Goal: Task Accomplishment & Management: Manage account settings

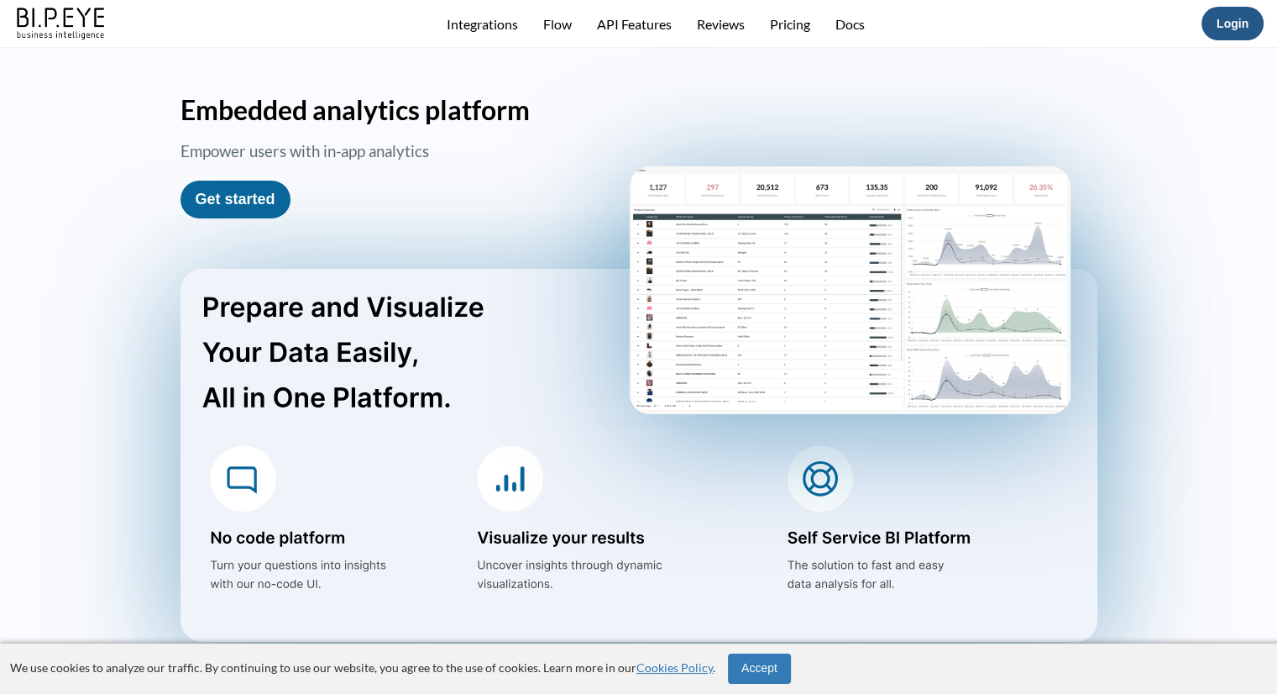
click at [1219, 25] on link "Login" at bounding box center [1233, 23] width 32 height 13
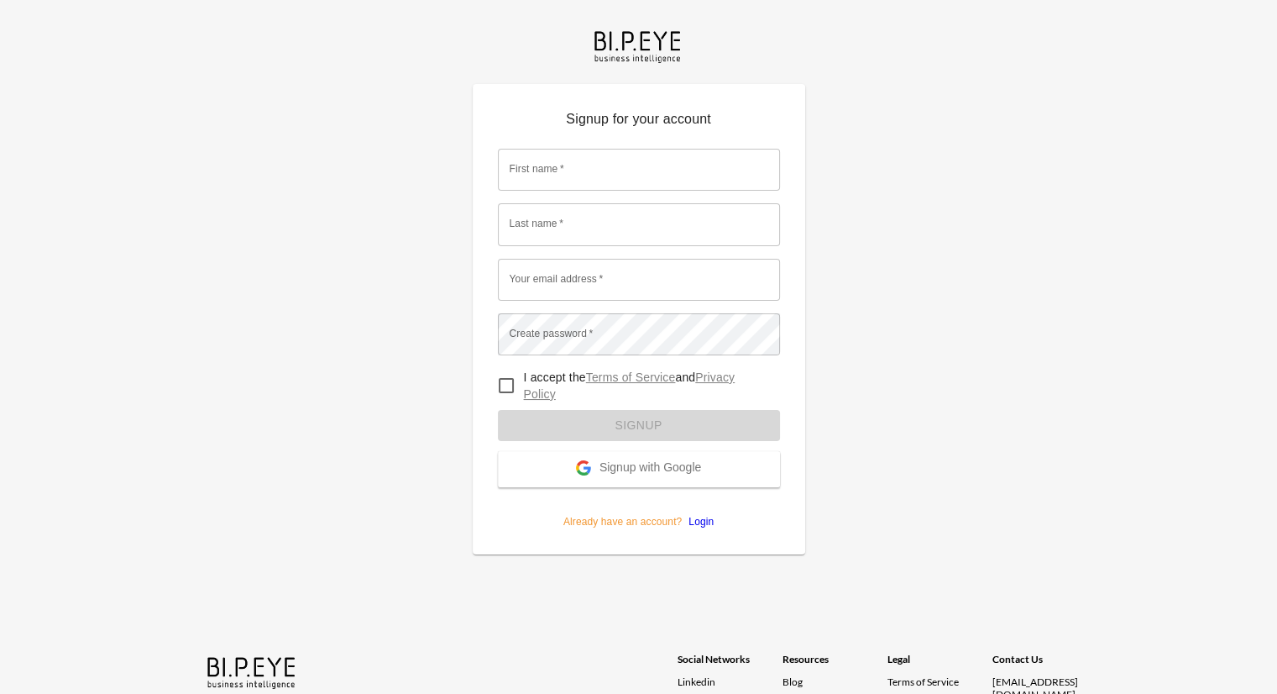
click at [625, 472] on span "Signup with Google" at bounding box center [650, 468] width 102 height 17
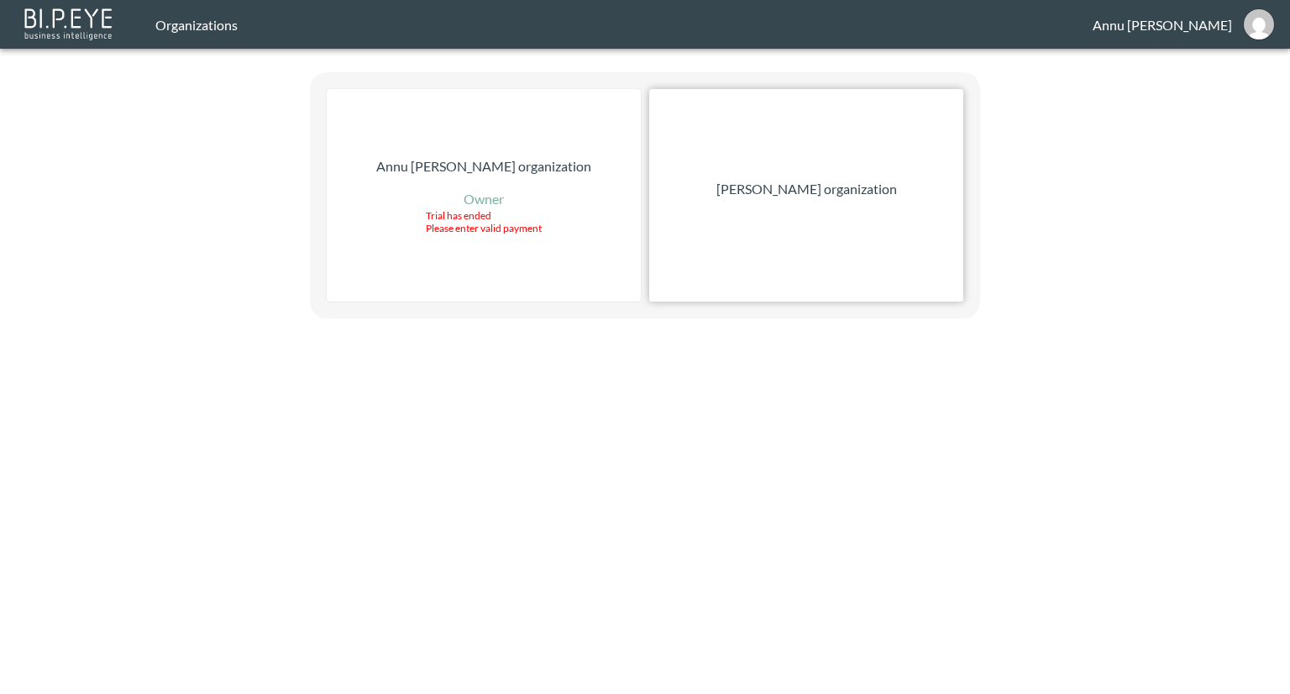
click at [803, 186] on p "[PERSON_NAME] organization" at bounding box center [806, 189] width 181 height 20
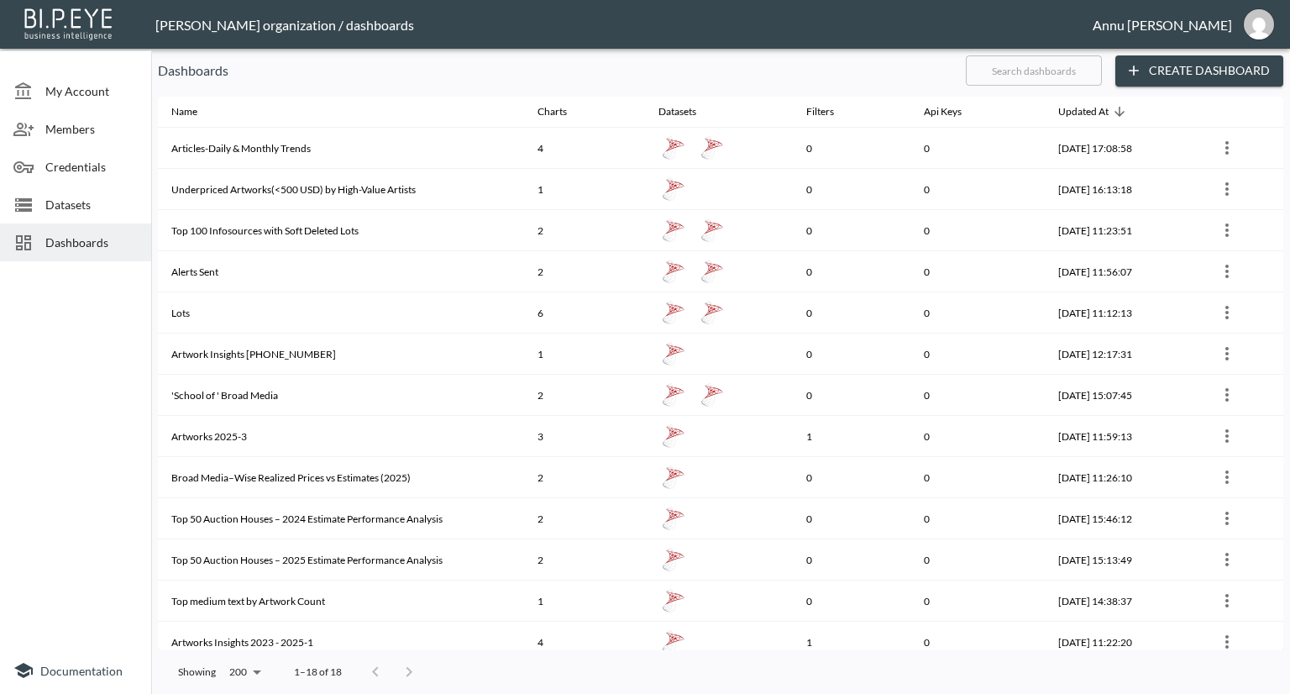
click at [103, 199] on span "Datasets" at bounding box center [91, 205] width 92 height 18
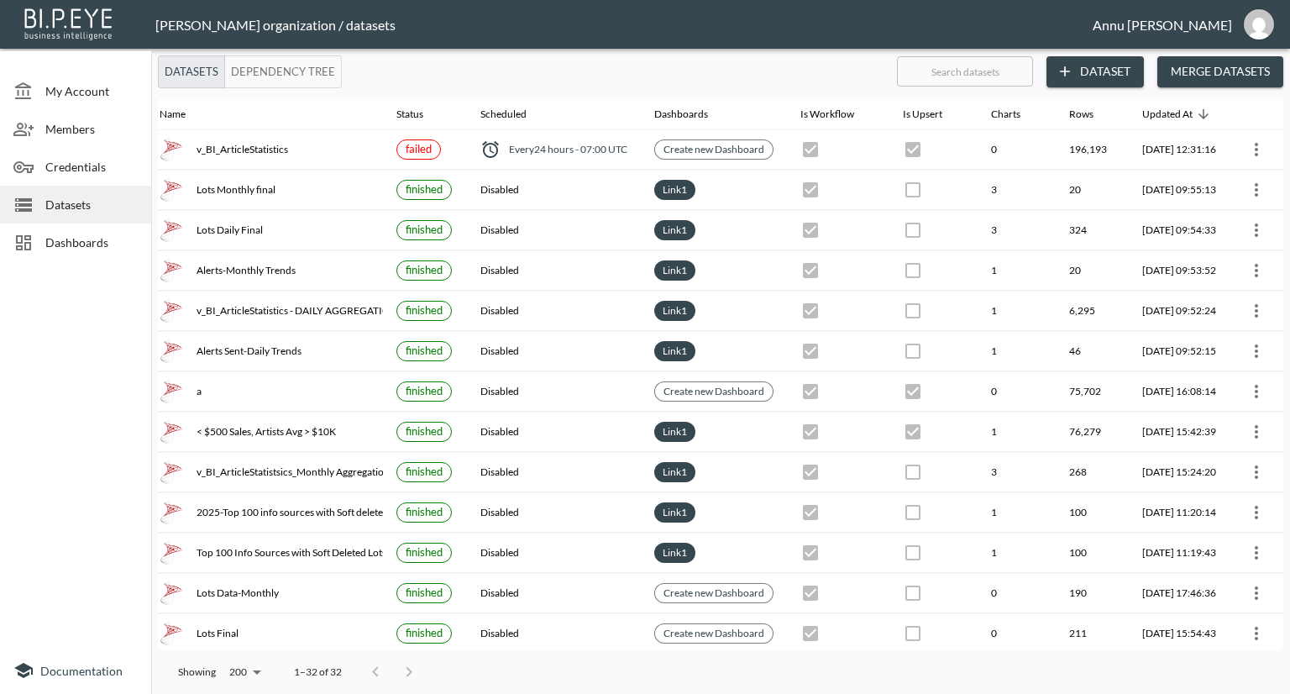
scroll to position [0, 98]
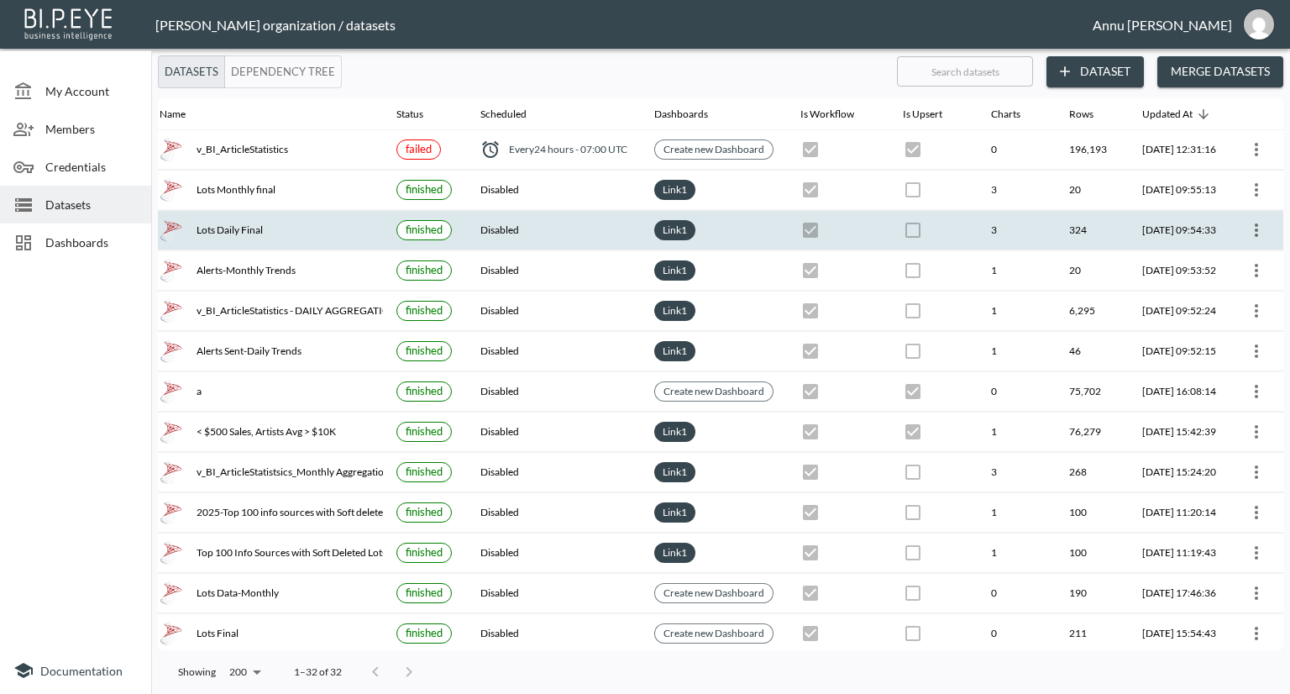
click at [1254, 223] on icon "more" at bounding box center [1255, 229] width 3 height 13
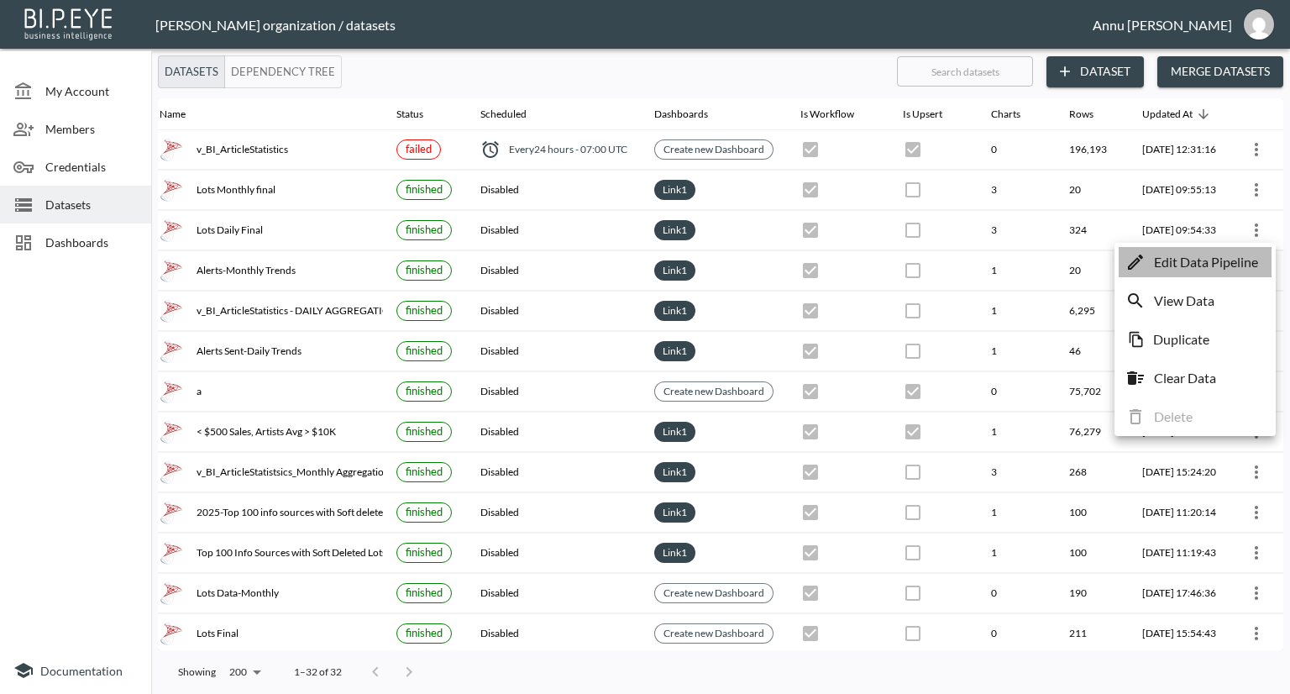
click at [1207, 263] on p "Edit Data Pipeline" at bounding box center [1206, 262] width 104 height 20
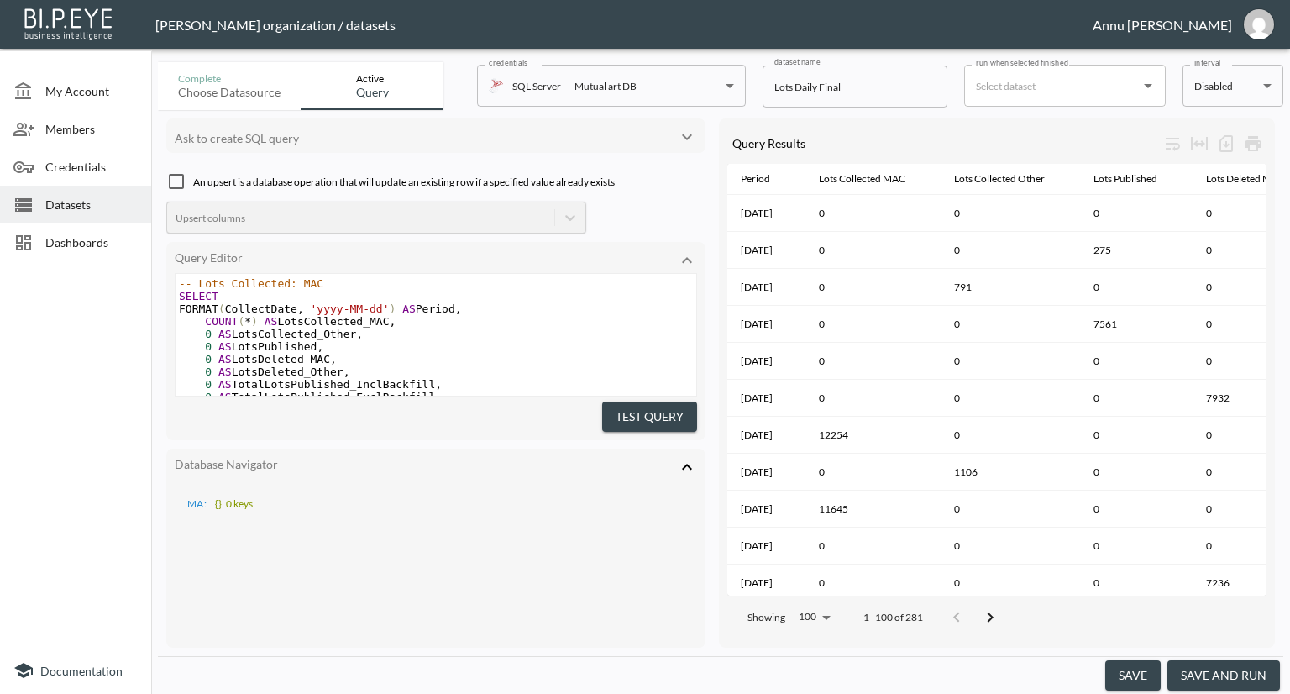
click at [1144, 86] on icon "Open" at bounding box center [1148, 86] width 20 height 20
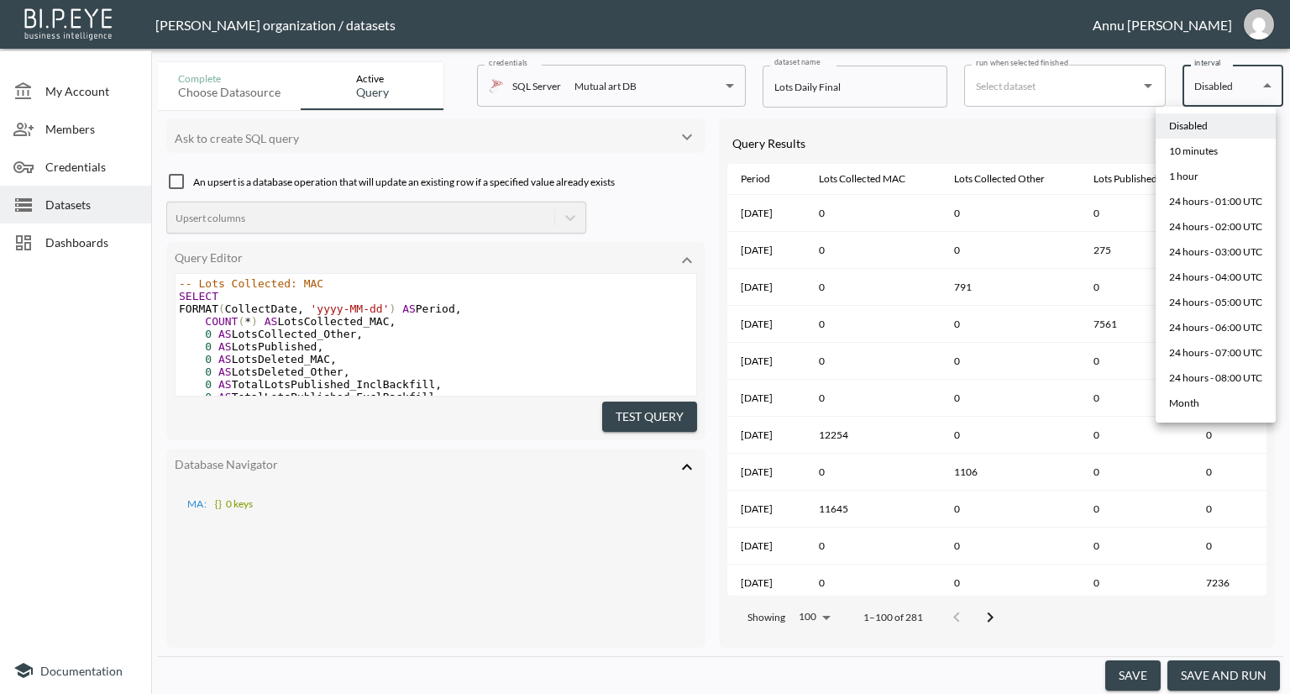
click at [1202, 88] on body "BI.P.EYE, Interactive Analytics Dashboards - app Nadia Senft organization / dat…" at bounding box center [645, 347] width 1290 height 694
click at [1191, 153] on div "10 minutes" at bounding box center [1193, 151] width 49 height 15
type input "*/10 * * * *"
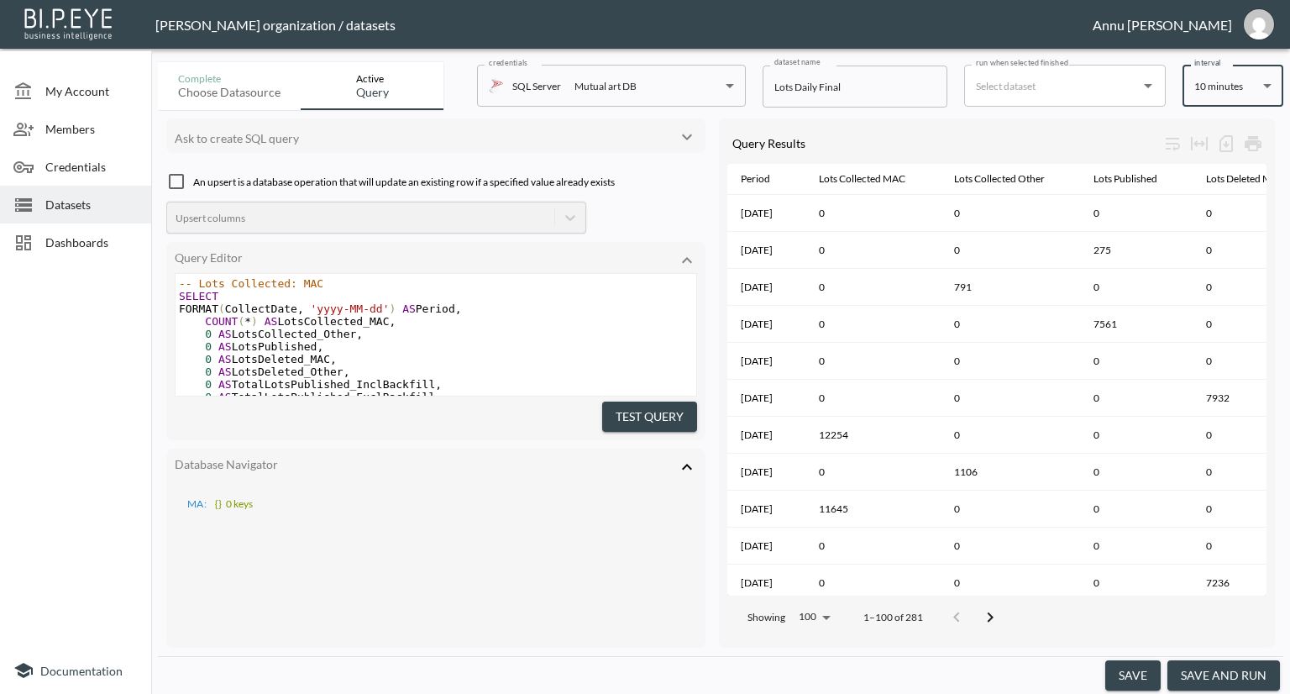
click at [1132, 672] on button "save" at bounding box center [1132, 675] width 55 height 31
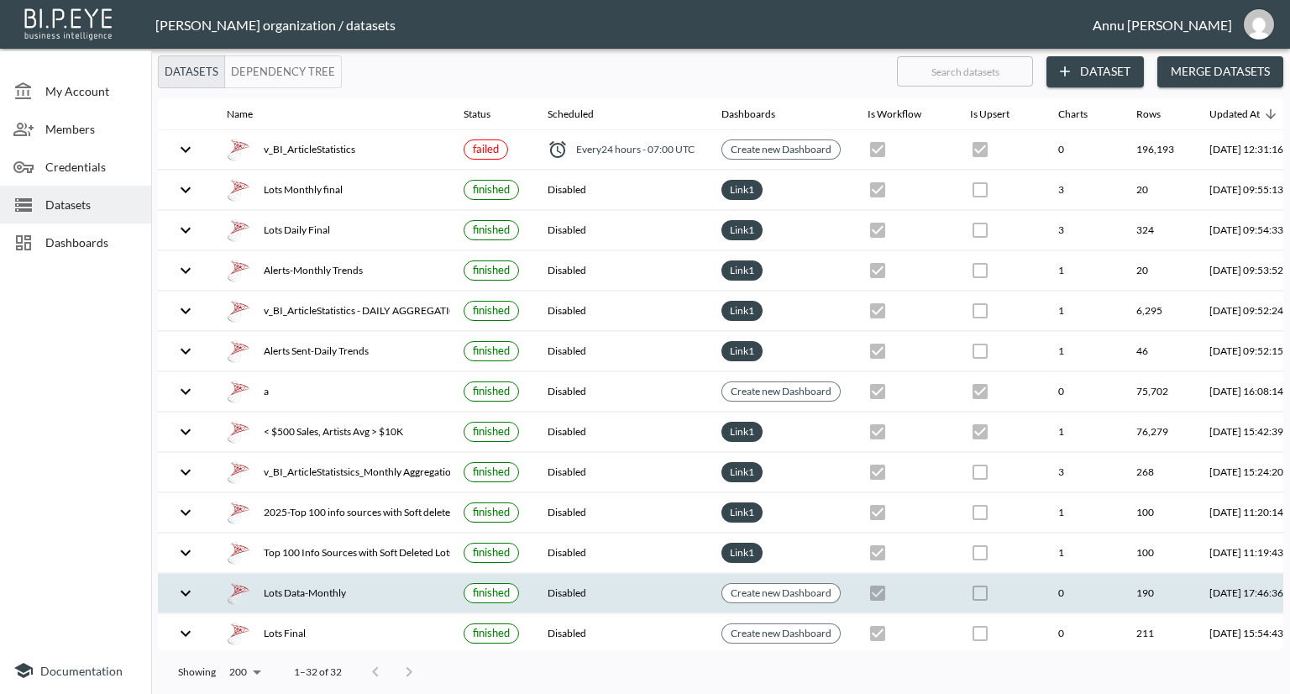
checkbox input "true"
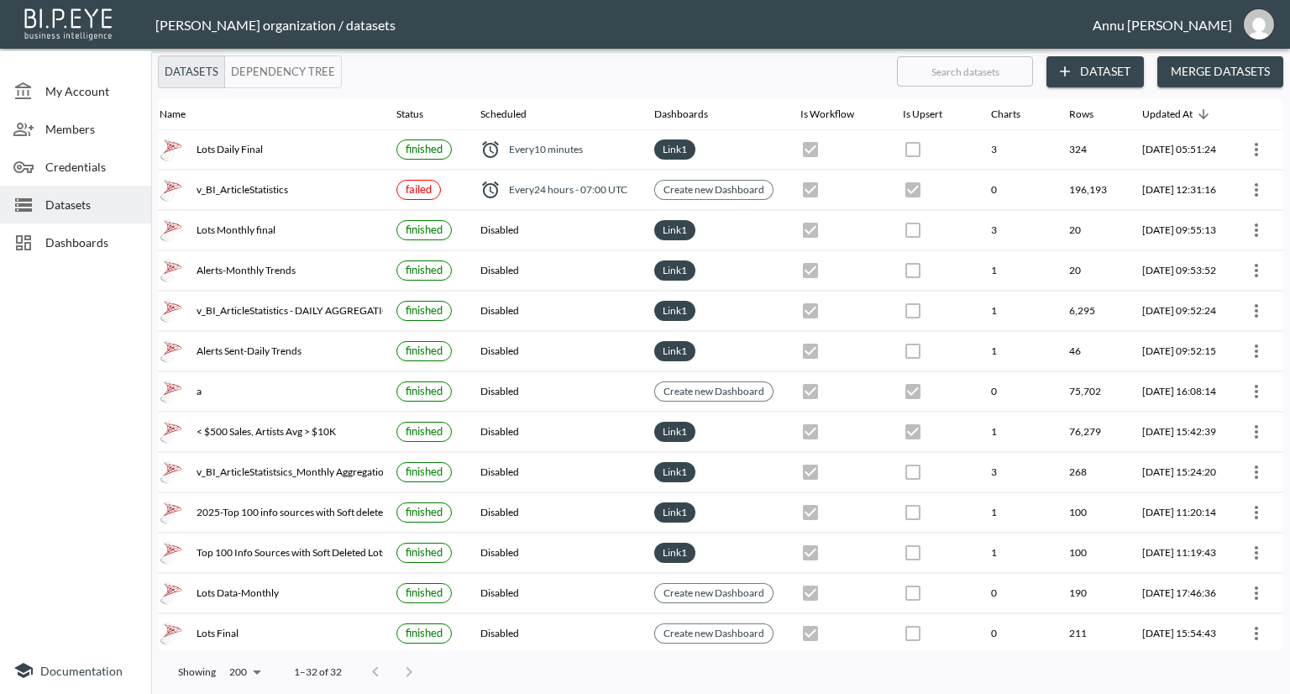
scroll to position [0, 98]
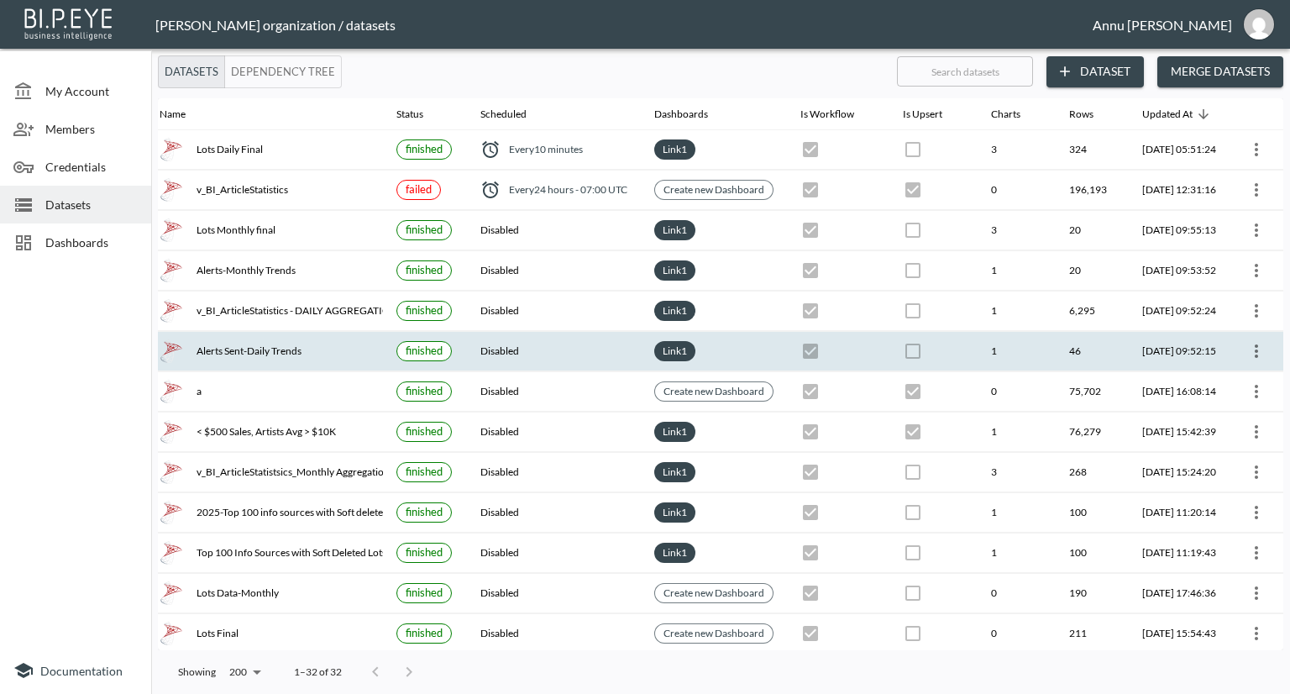
click at [1256, 349] on icon "more" at bounding box center [1256, 351] width 20 height 20
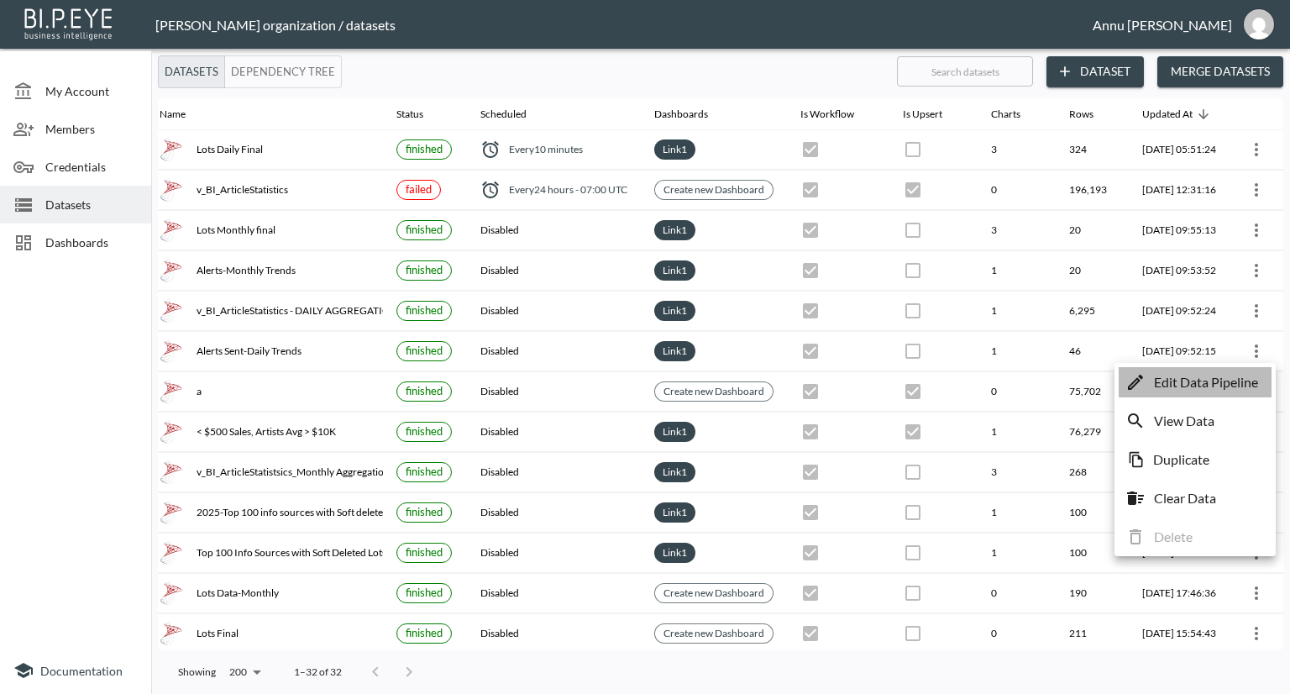
click at [1228, 382] on p "Edit Data Pipeline" at bounding box center [1206, 382] width 104 height 20
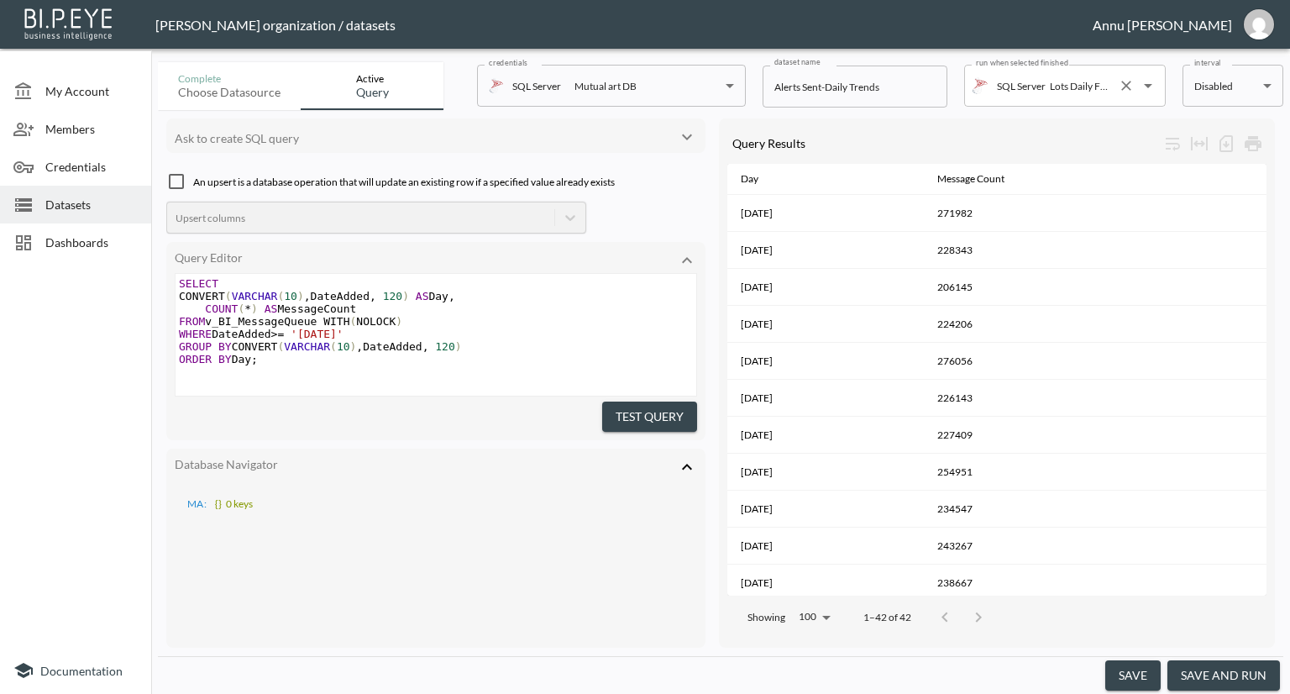
click at [1086, 92] on input "Lots Daily Final" at bounding box center [1077, 85] width 65 height 27
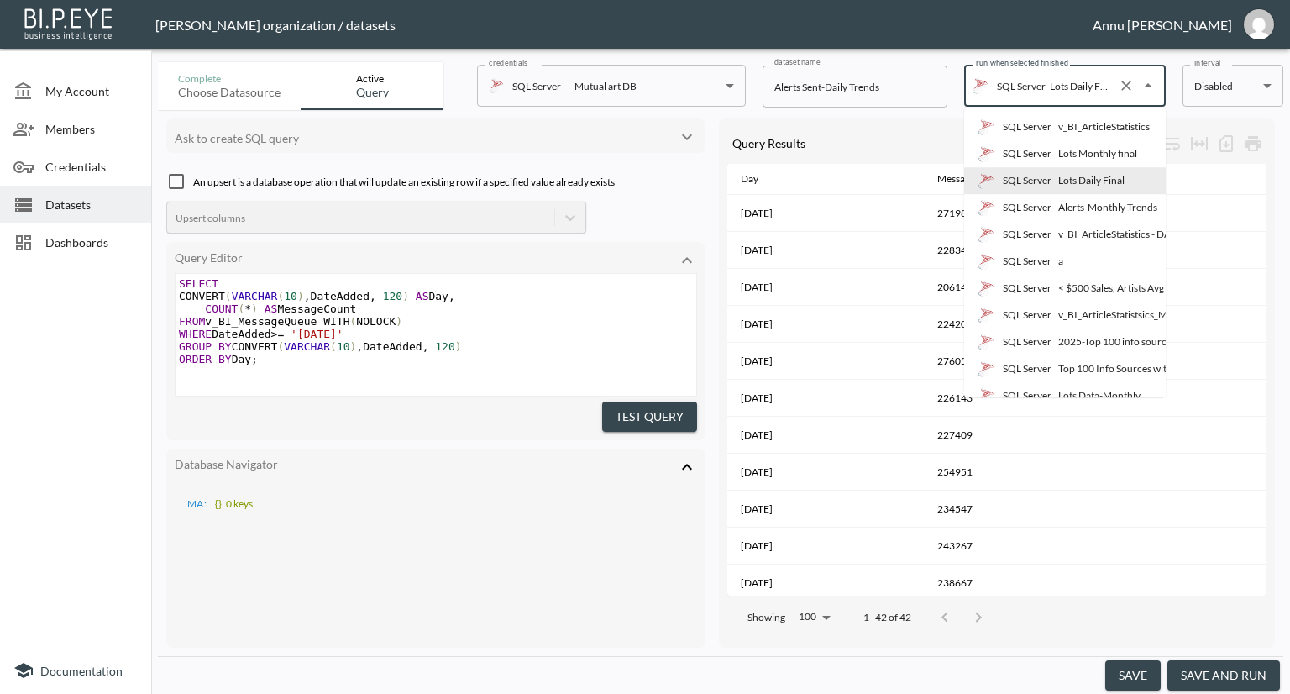
click at [1078, 177] on div "Lots Daily Final" at bounding box center [1091, 180] width 66 height 15
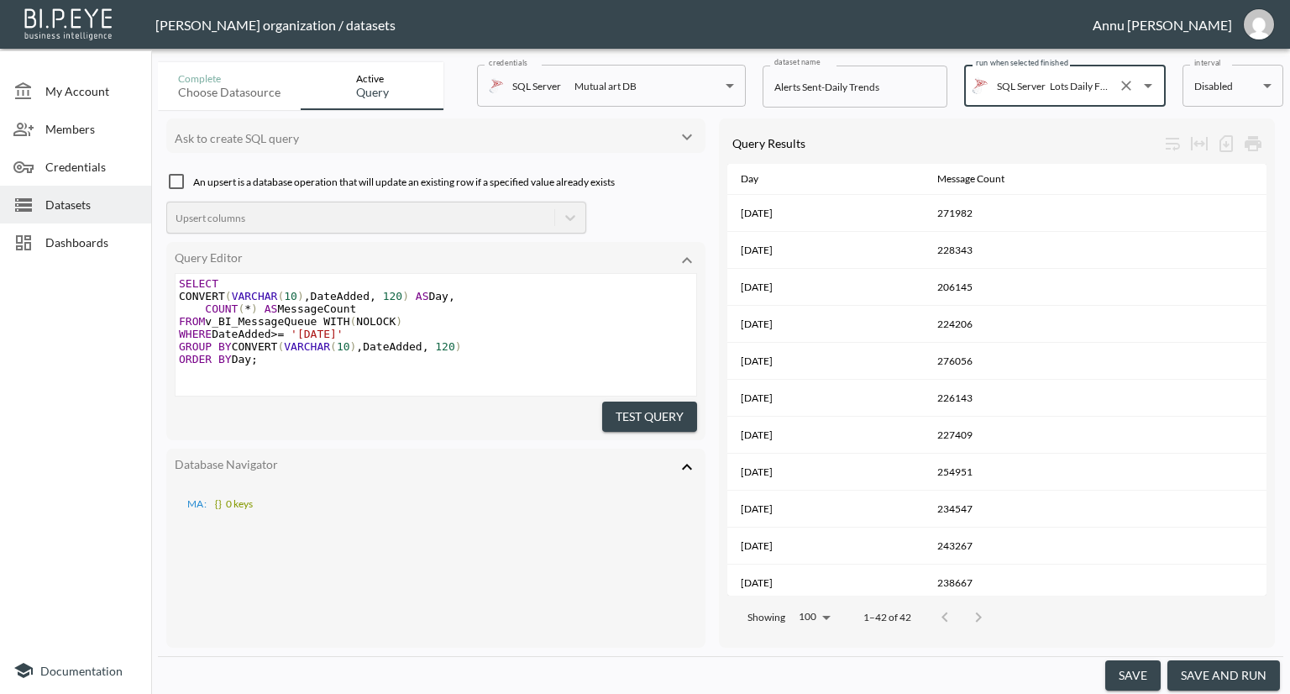
click at [1130, 671] on button "save" at bounding box center [1132, 675] width 55 height 31
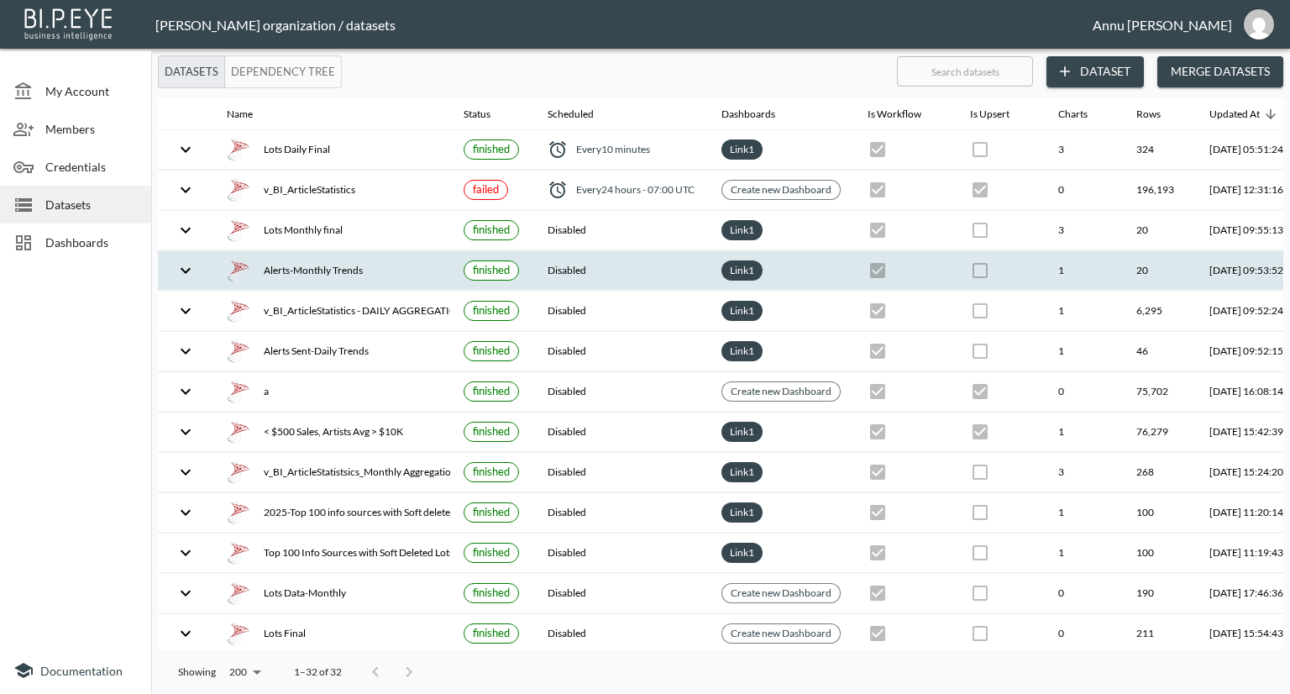
checkbox input "true"
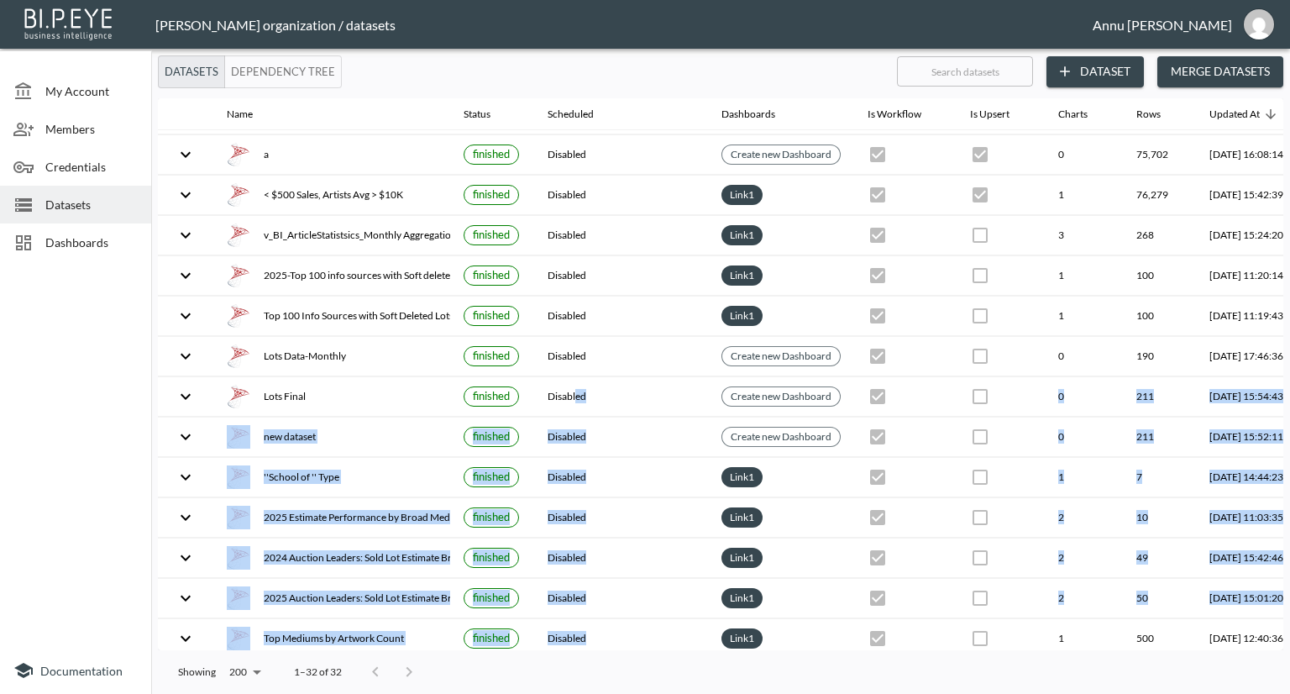
drag, startPoint x: 575, startPoint y: 639, endPoint x: 654, endPoint y: 646, distance: 79.3
click at [654, 646] on div "Name Status Scheduled Dashboards Is Workflow Is Upsert Charts Rows Updated At A…" at bounding box center [720, 374] width 1125 height 552
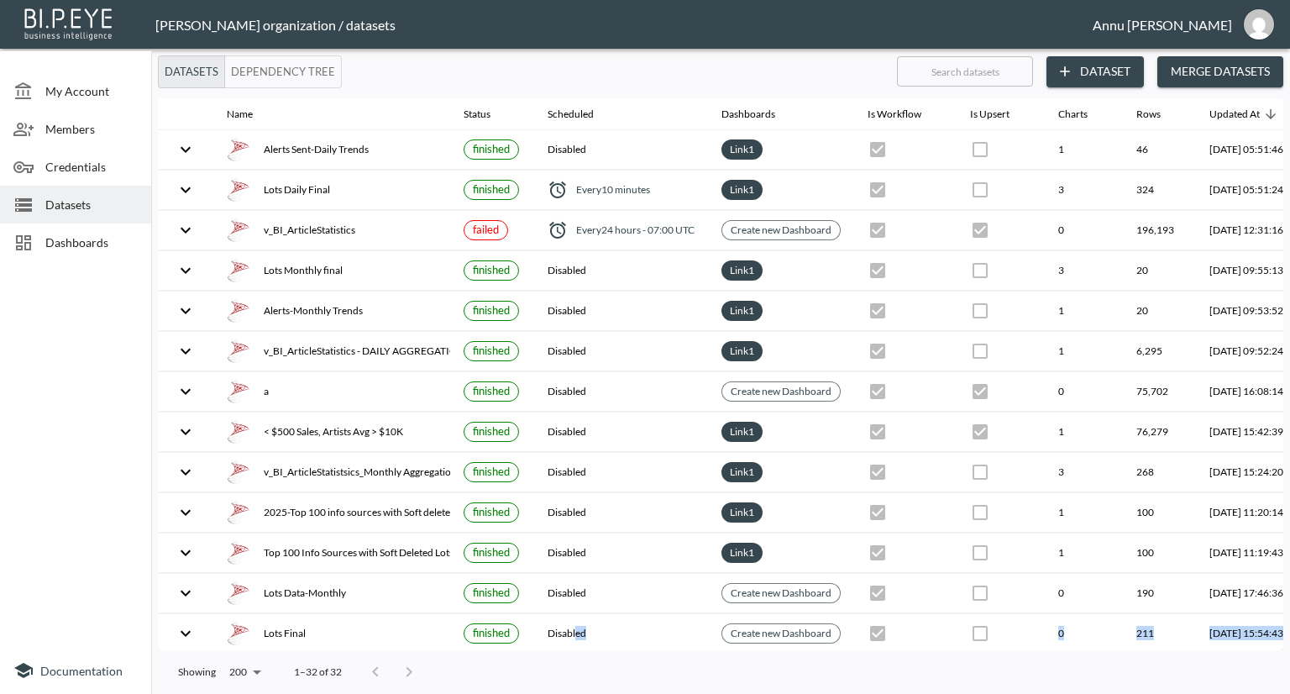
scroll to position [0, 98]
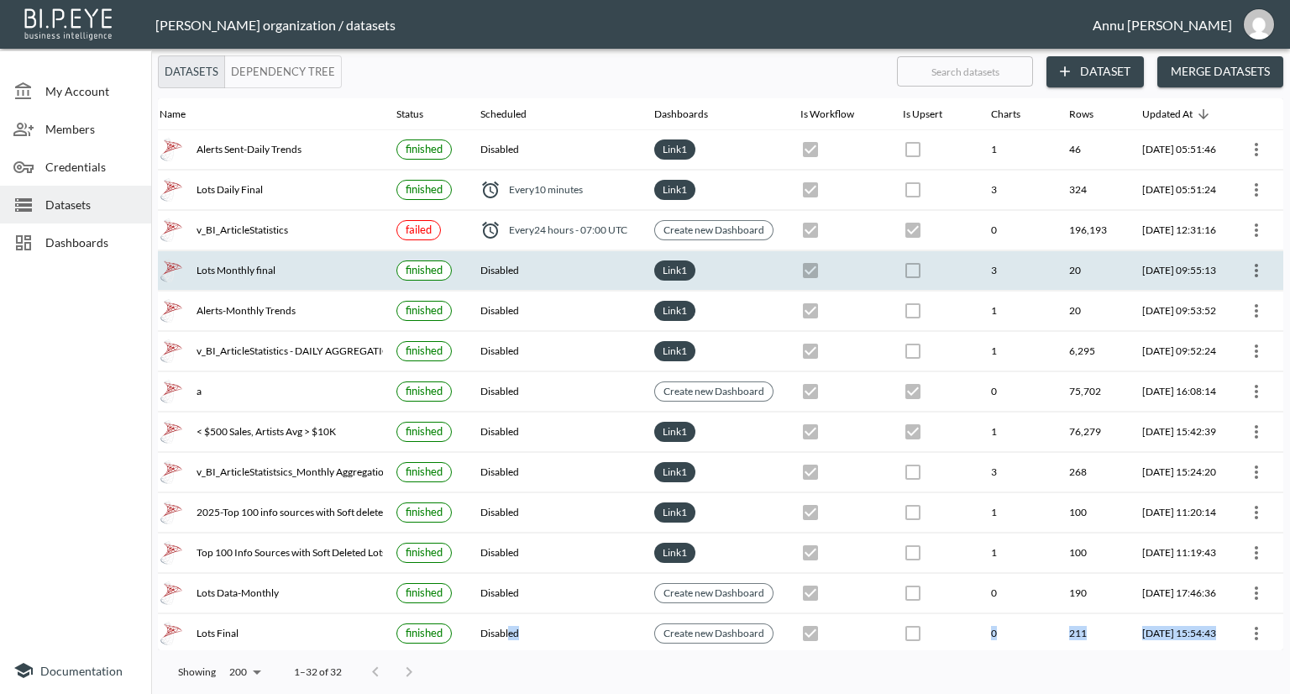
click at [1254, 264] on icon "more" at bounding box center [1255, 270] width 3 height 13
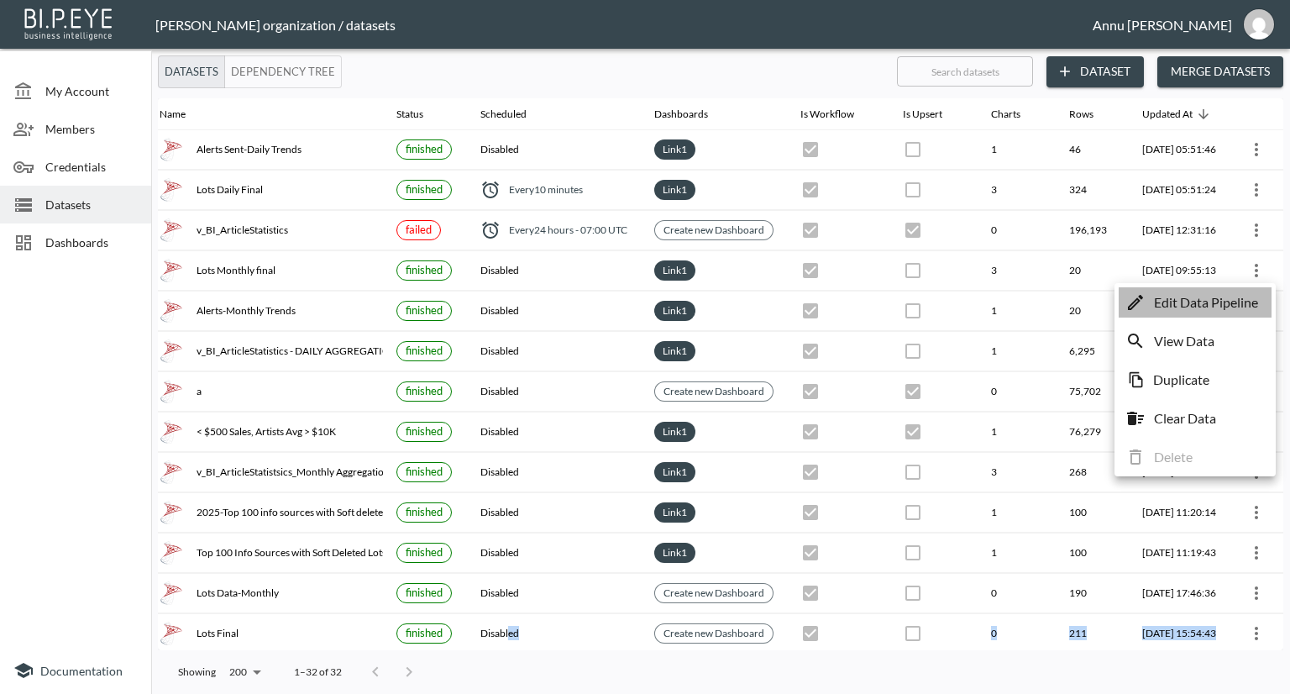
click at [1192, 300] on p "Edit Data Pipeline" at bounding box center [1206, 302] width 104 height 20
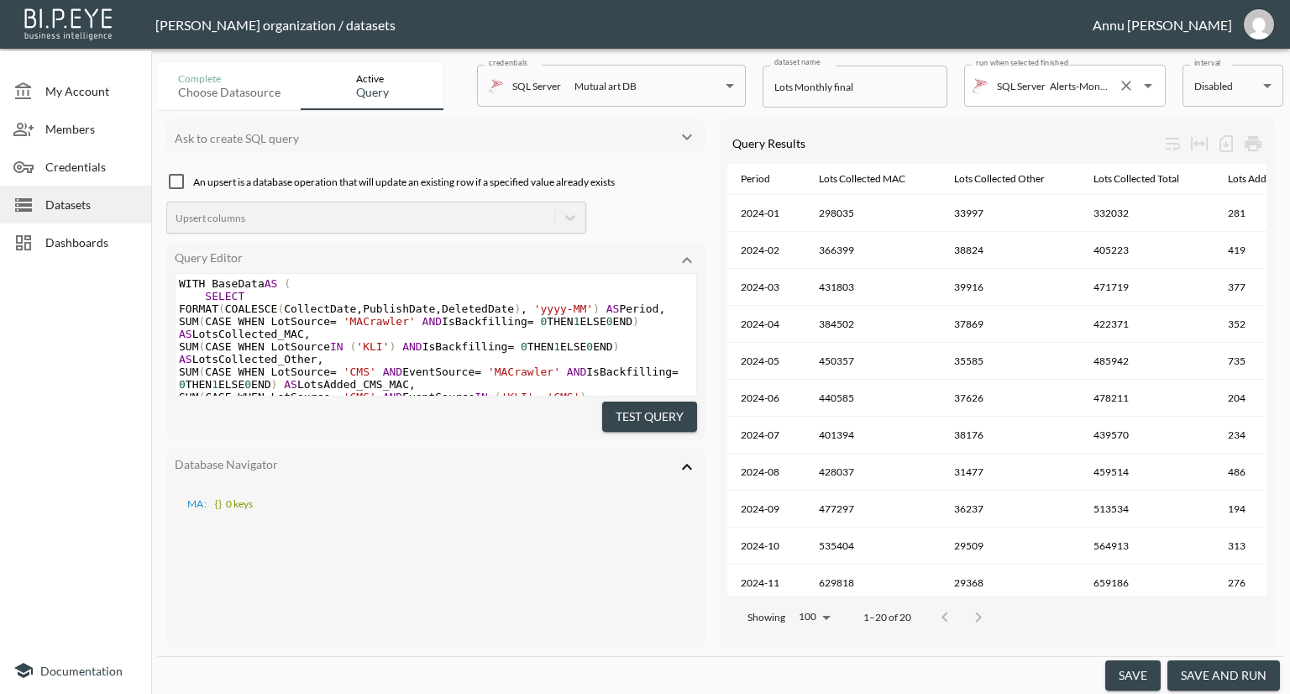
click at [1034, 92] on p "SQL Server" at bounding box center [1021, 86] width 49 height 14
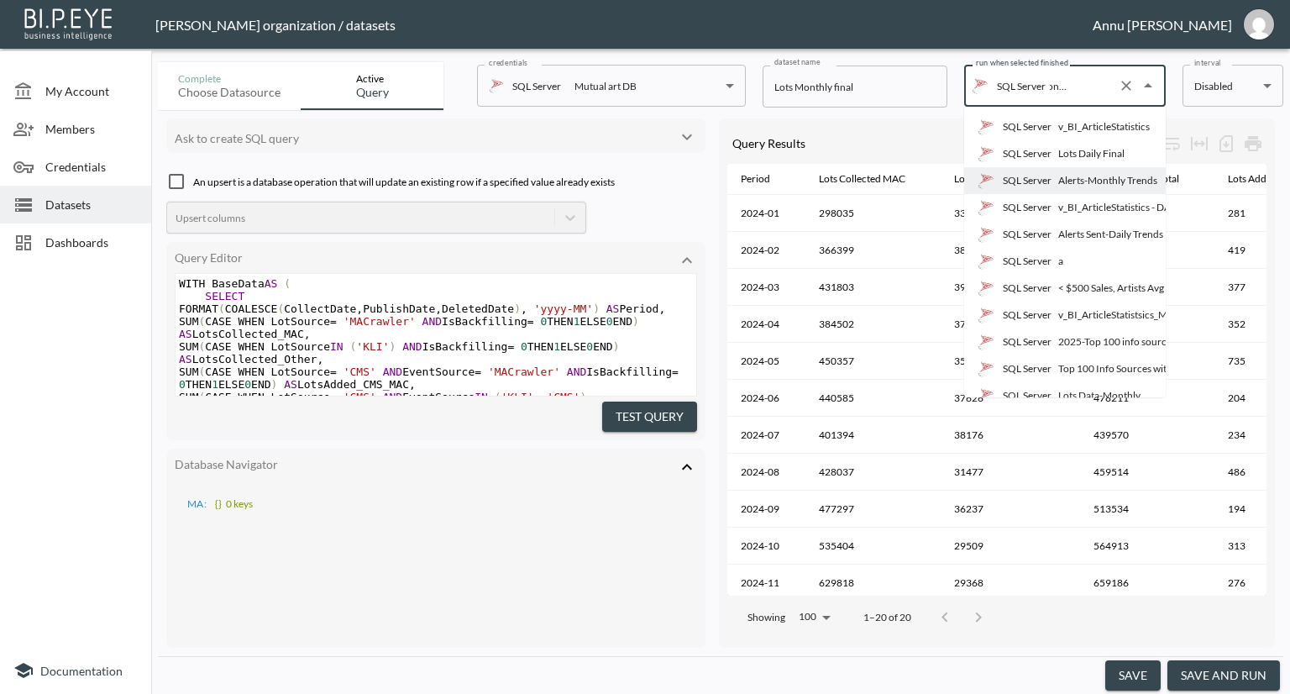
click at [1036, 238] on p "SQL Server" at bounding box center [1026, 234] width 49 height 15
type input "Alerts Sent-Daily Trends"
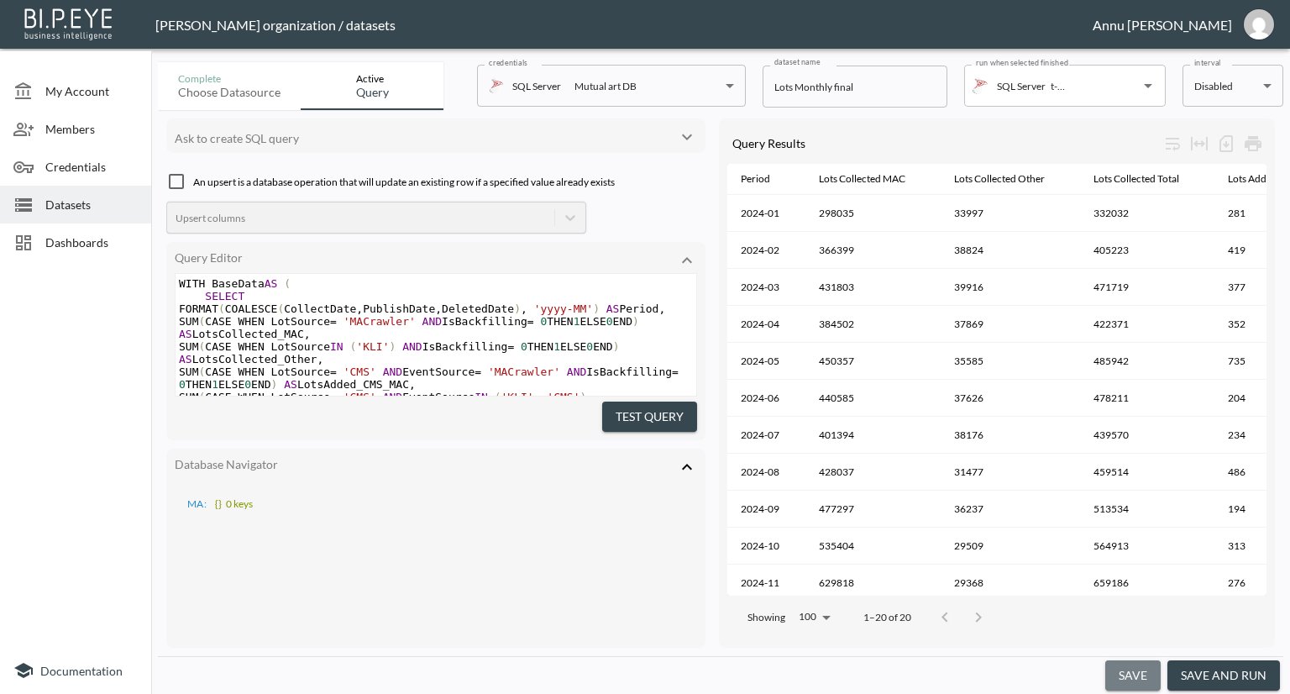
click at [1144, 673] on button "save" at bounding box center [1132, 675] width 55 height 31
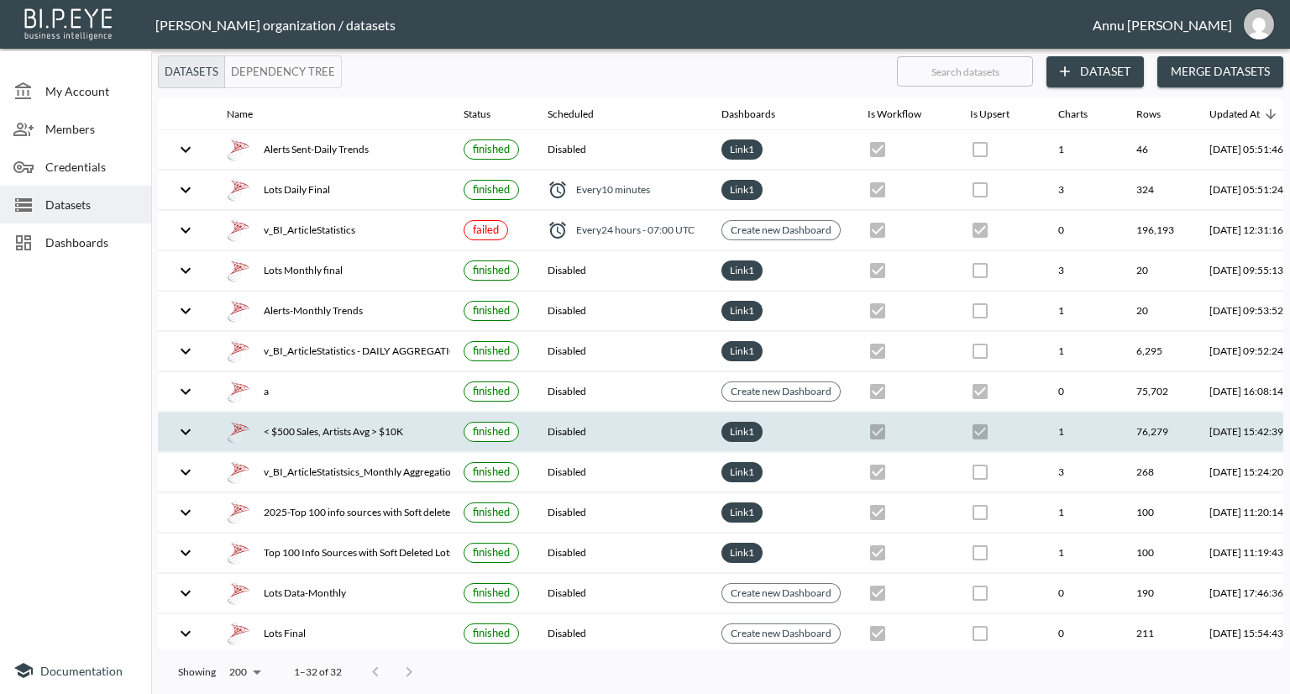
checkbox input "true"
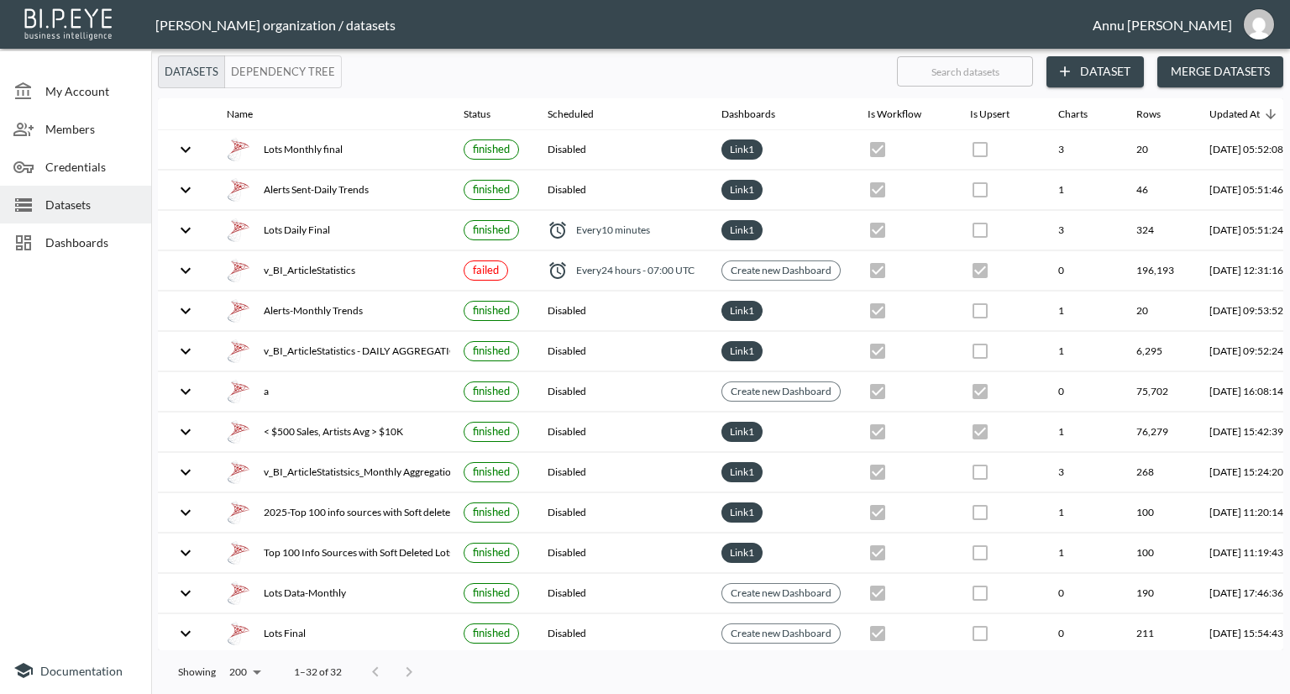
click at [95, 196] on span "Datasets" at bounding box center [91, 205] width 92 height 18
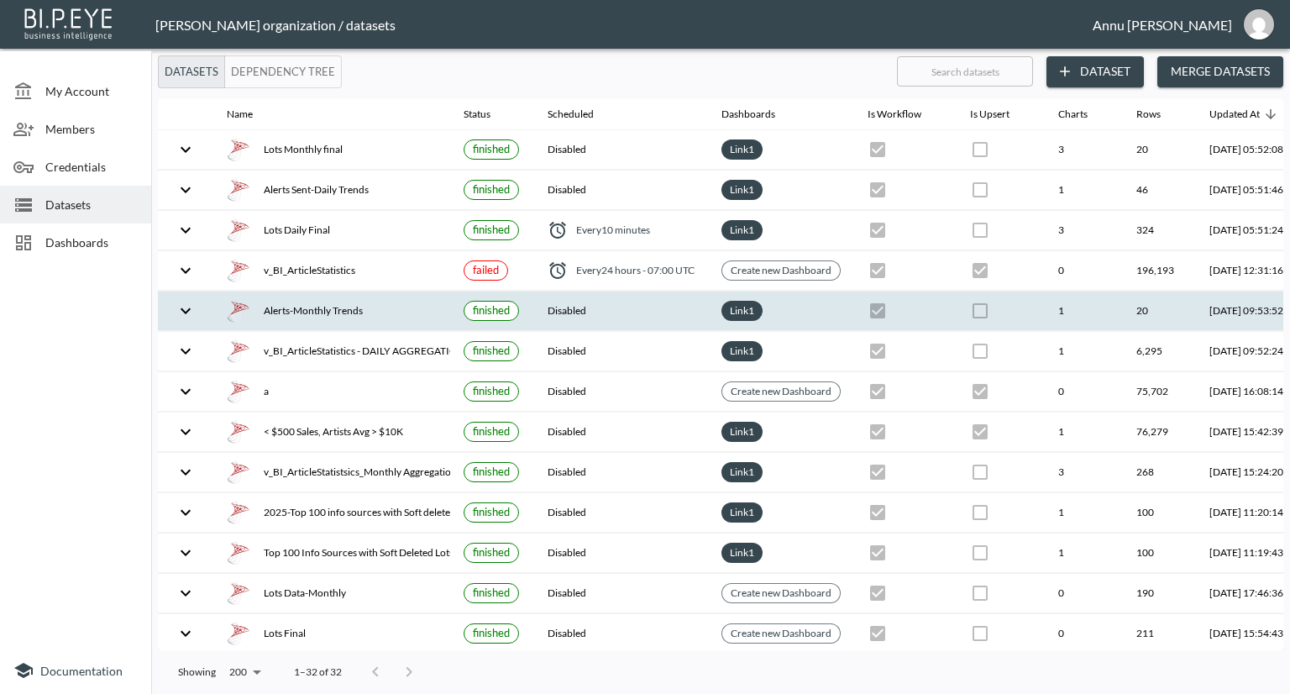
click at [332, 303] on div "Alerts-Monthly Trends" at bounding box center [332, 311] width 210 height 24
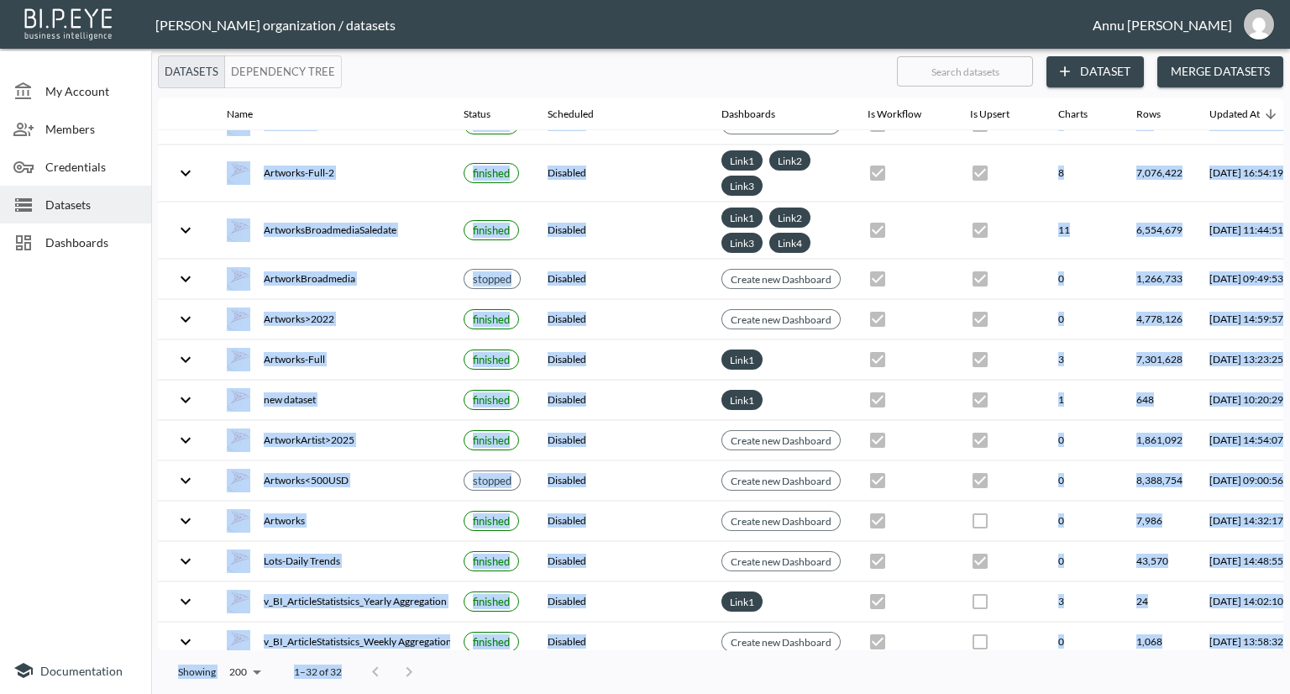
drag, startPoint x: 394, startPoint y: 640, endPoint x: 583, endPoint y: 660, distance: 190.0
click at [583, 660] on div "Datasets Dependency Tree ​ Dataset Merge Datasets Name Status Scheduled Dashboa…" at bounding box center [720, 374] width 1139 height 638
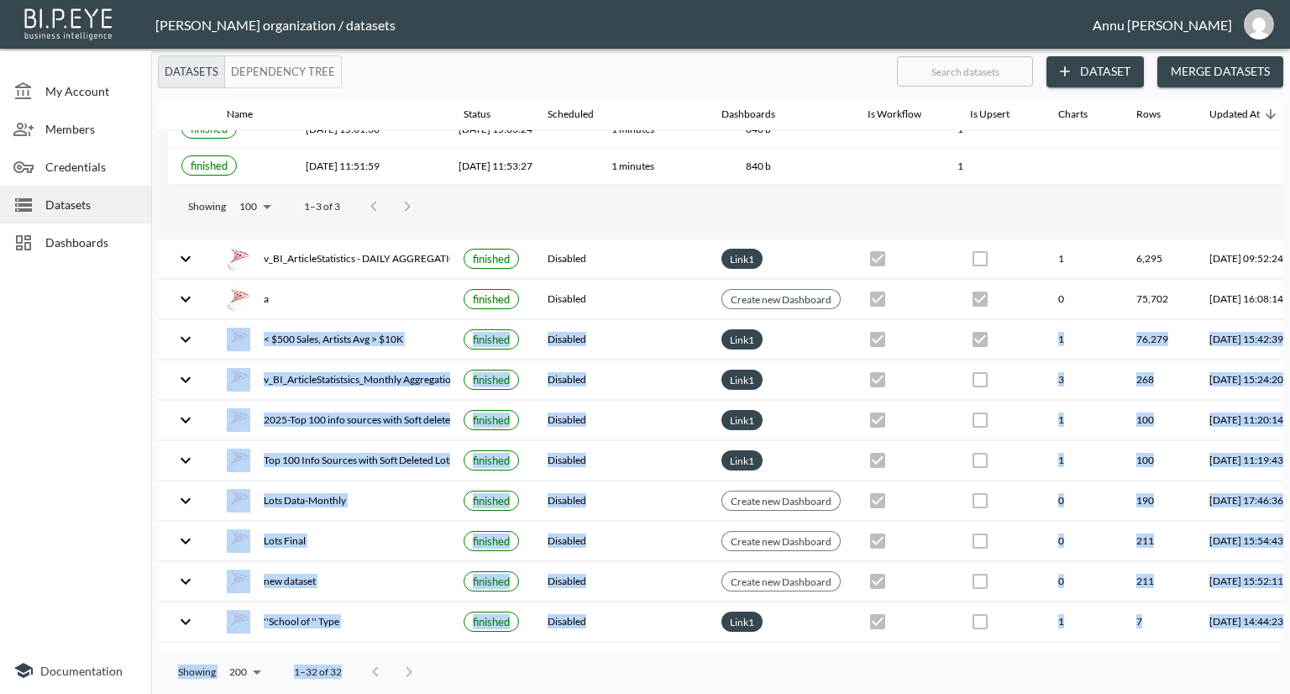
scroll to position [192, 0]
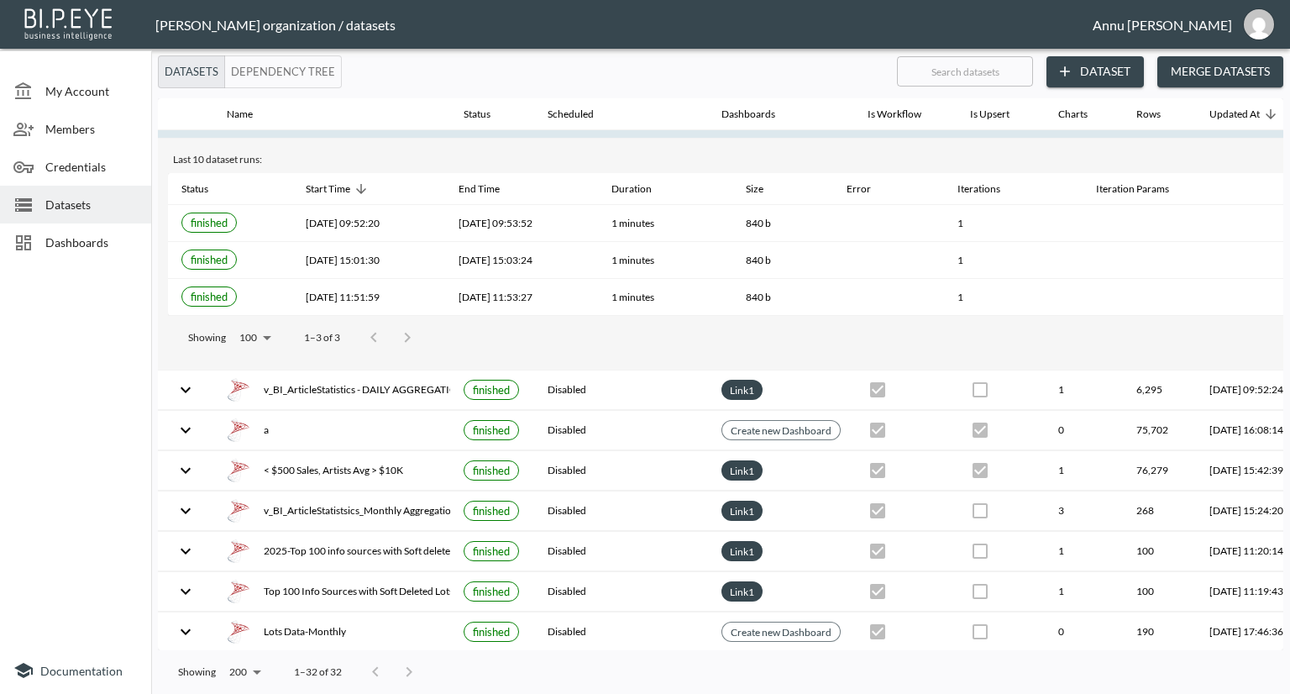
click at [56, 494] on div at bounding box center [75, 457] width 151 height 379
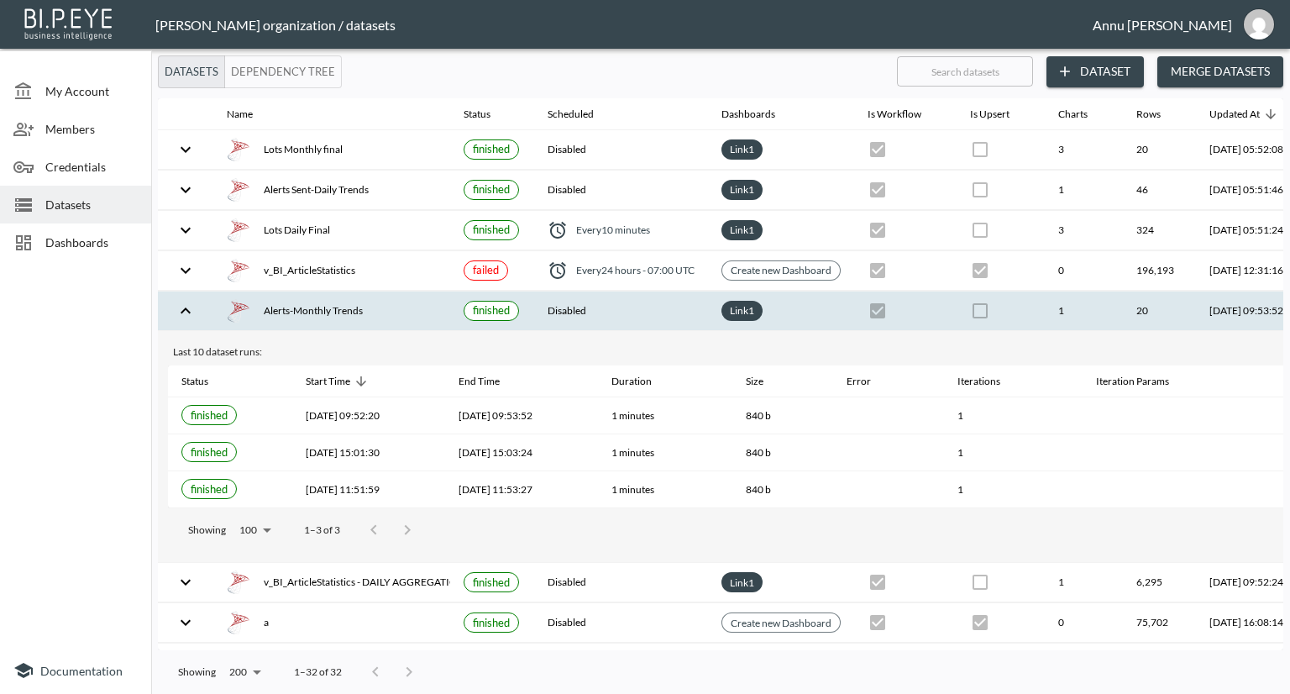
scroll to position [0, 98]
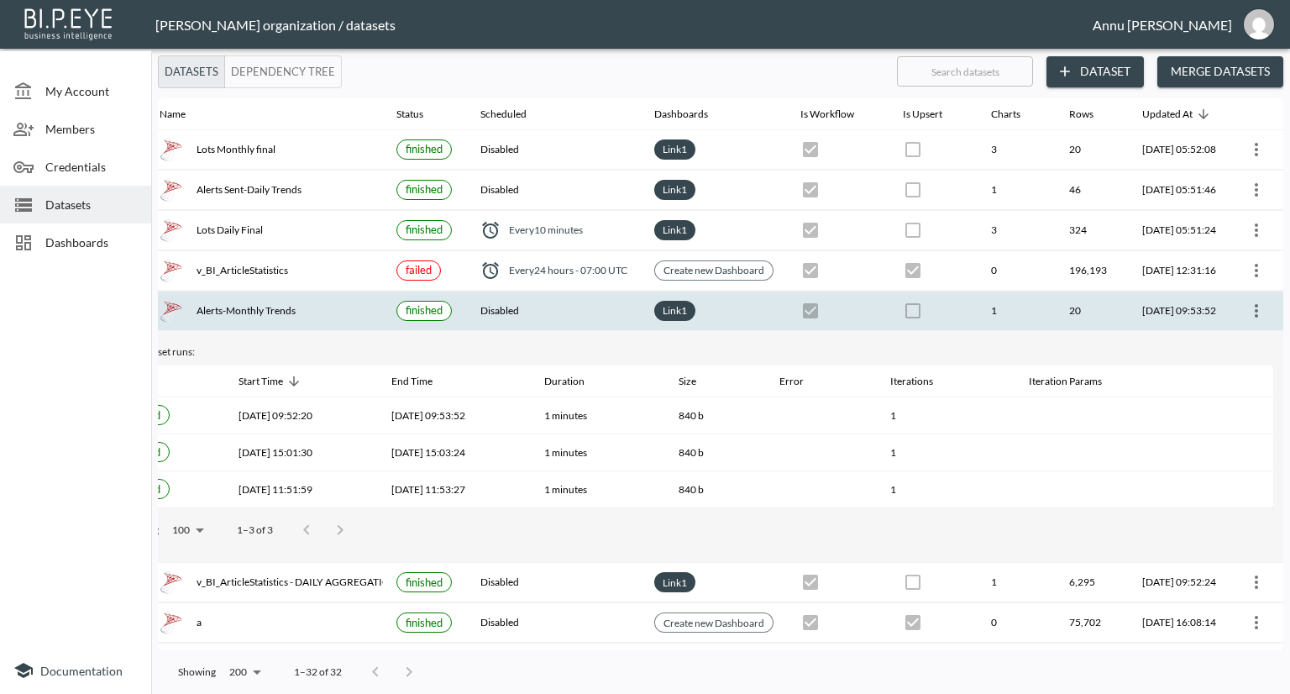
click at [92, 199] on span "Datasets" at bounding box center [91, 205] width 92 height 18
click at [29, 364] on div at bounding box center [75, 457] width 151 height 379
click at [202, 310] on div "Alerts-Monthly Trends" at bounding box center [265, 311] width 210 height 24
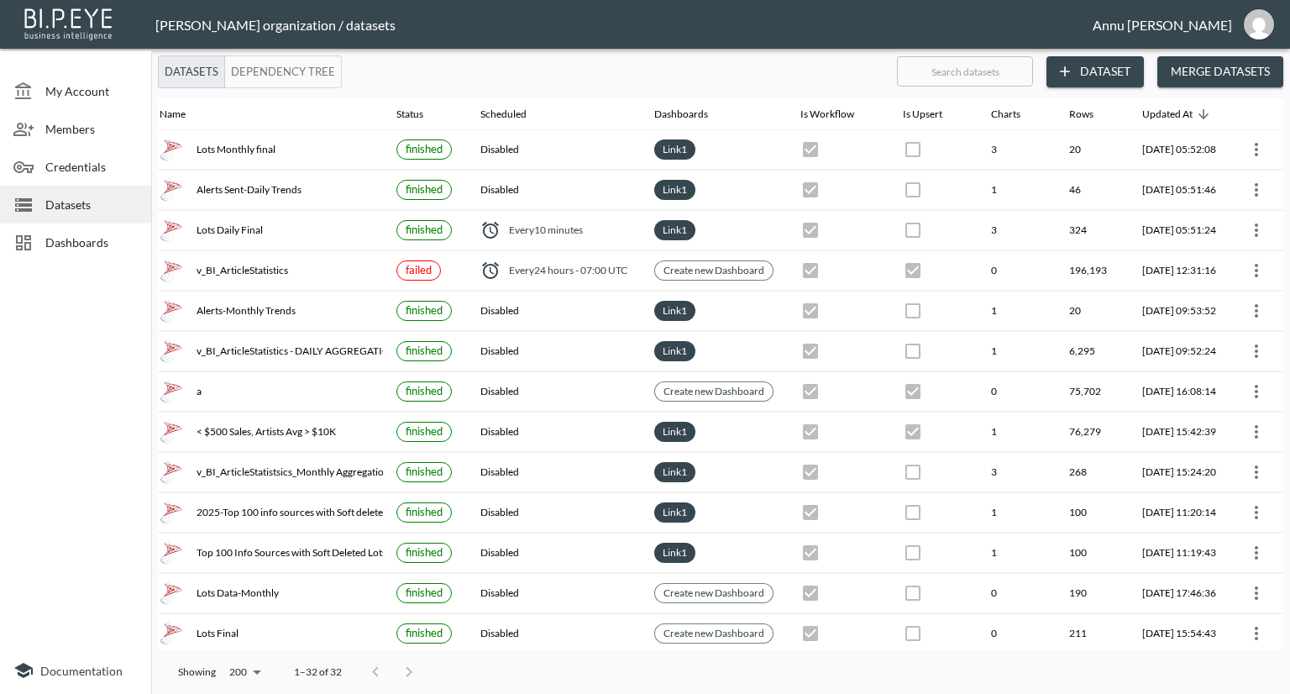
click at [33, 383] on div at bounding box center [75, 457] width 151 height 379
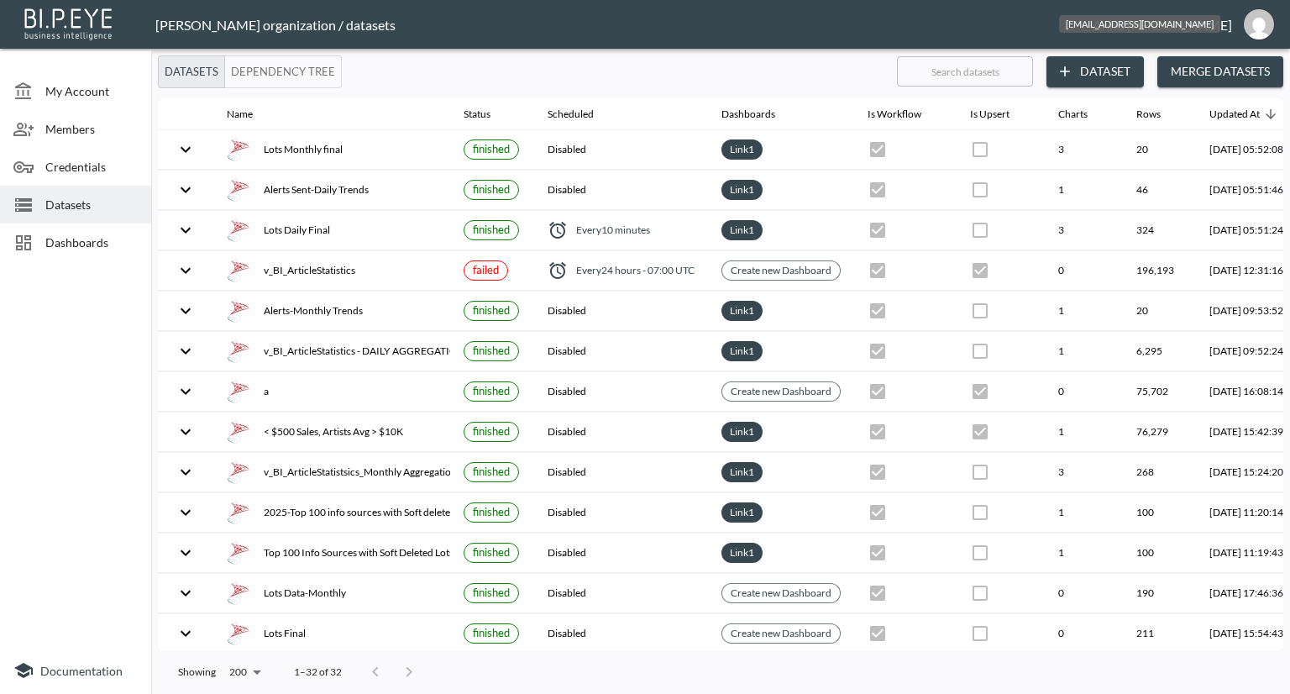
click at [1260, 18] on img "annu@mutualart.com" at bounding box center [1258, 24] width 30 height 30
click at [1186, 101] on li "Logout" at bounding box center [1216, 96] width 144 height 30
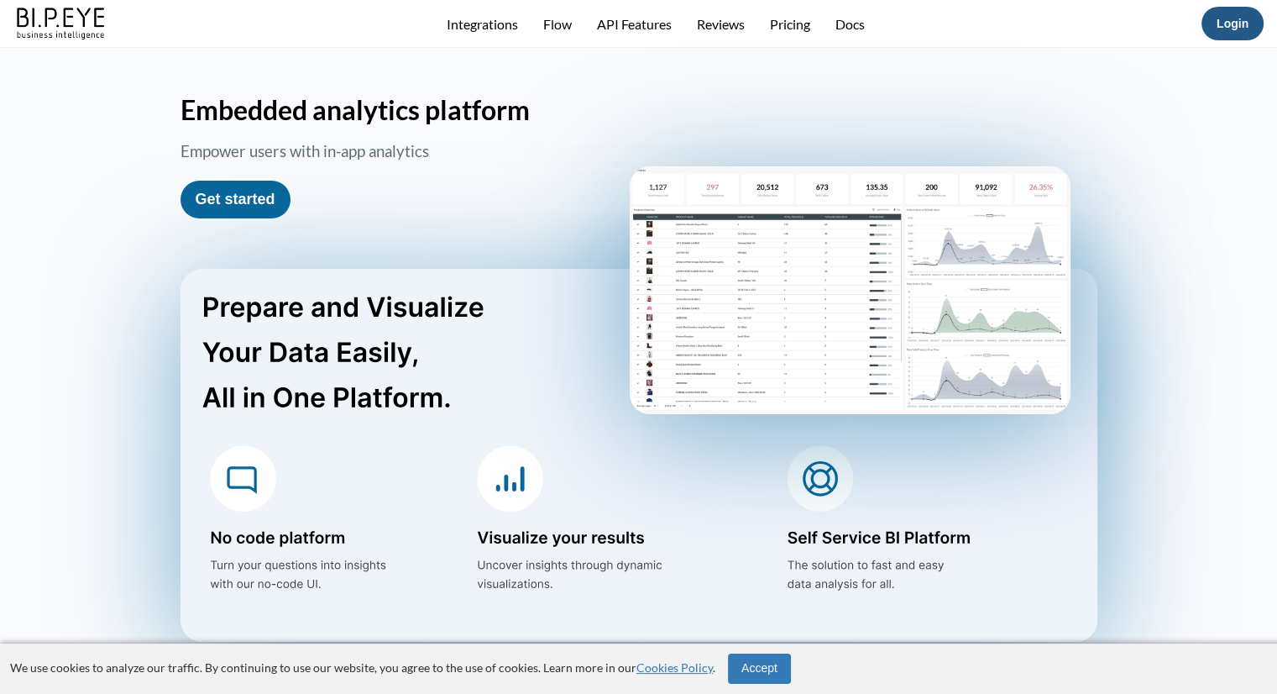
click at [1229, 25] on link "Login" at bounding box center [1233, 23] width 32 height 13
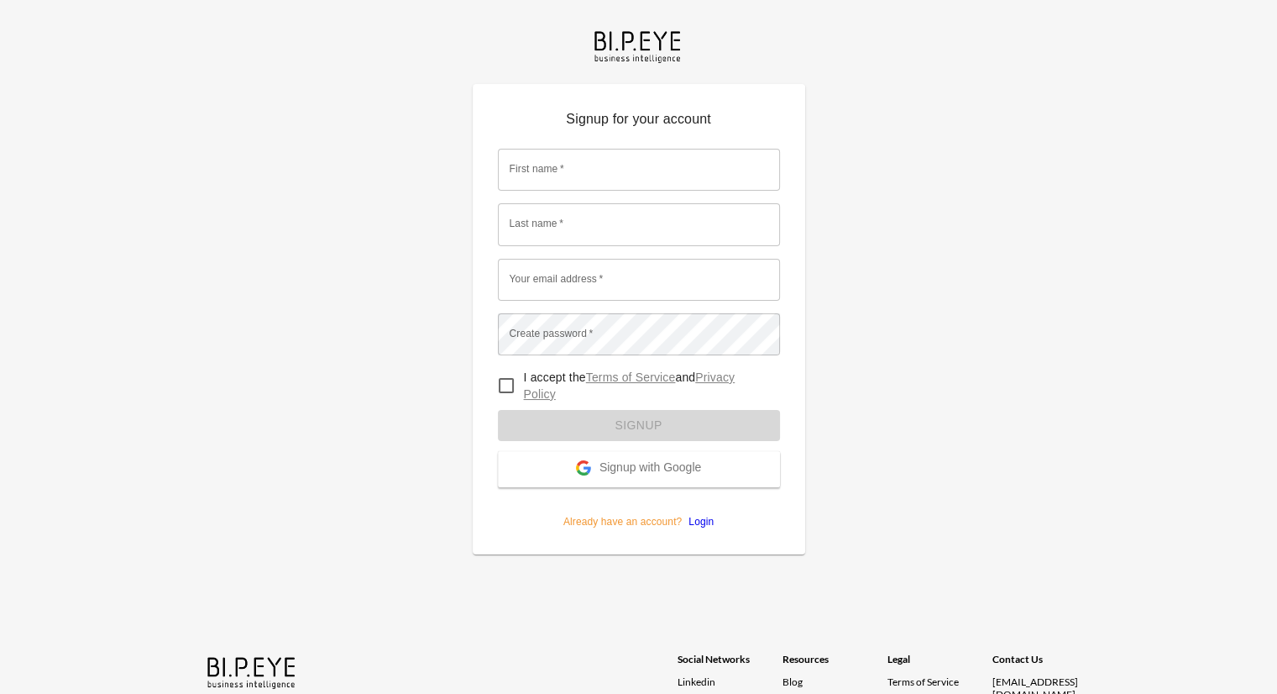
click at [622, 470] on span "Signup with Google" at bounding box center [650, 468] width 102 height 17
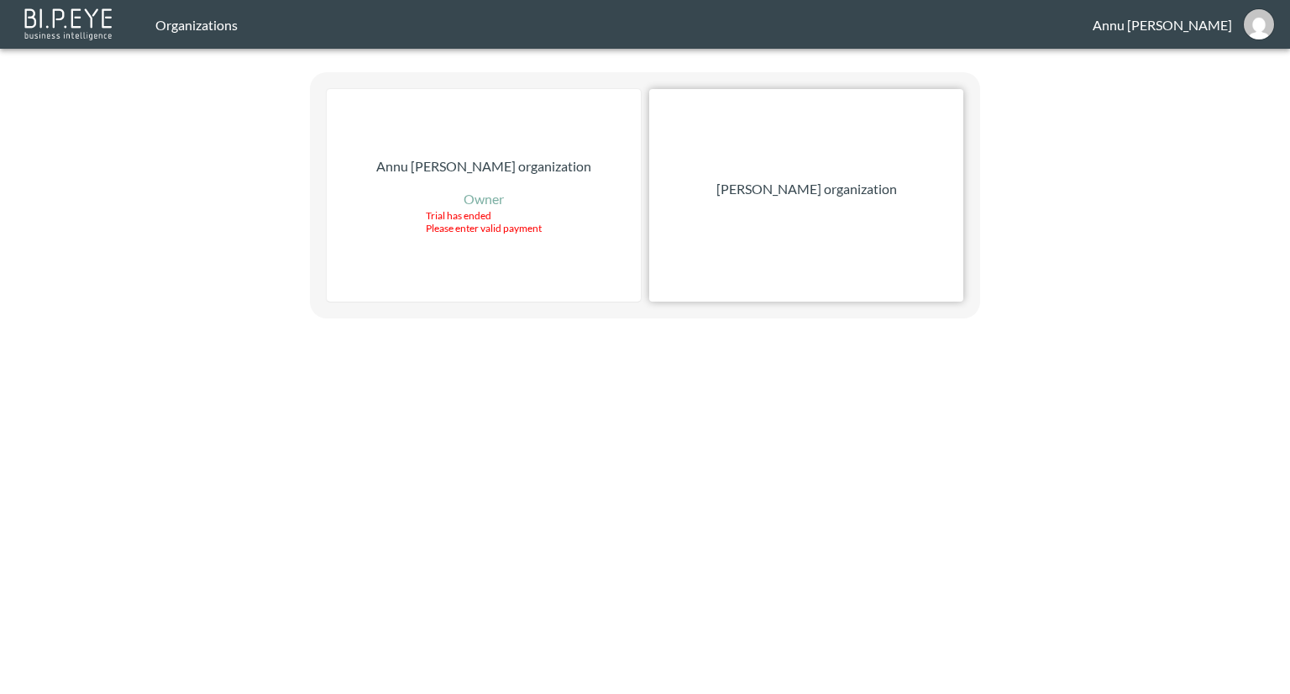
click at [849, 186] on p "[PERSON_NAME] organization" at bounding box center [806, 189] width 181 height 20
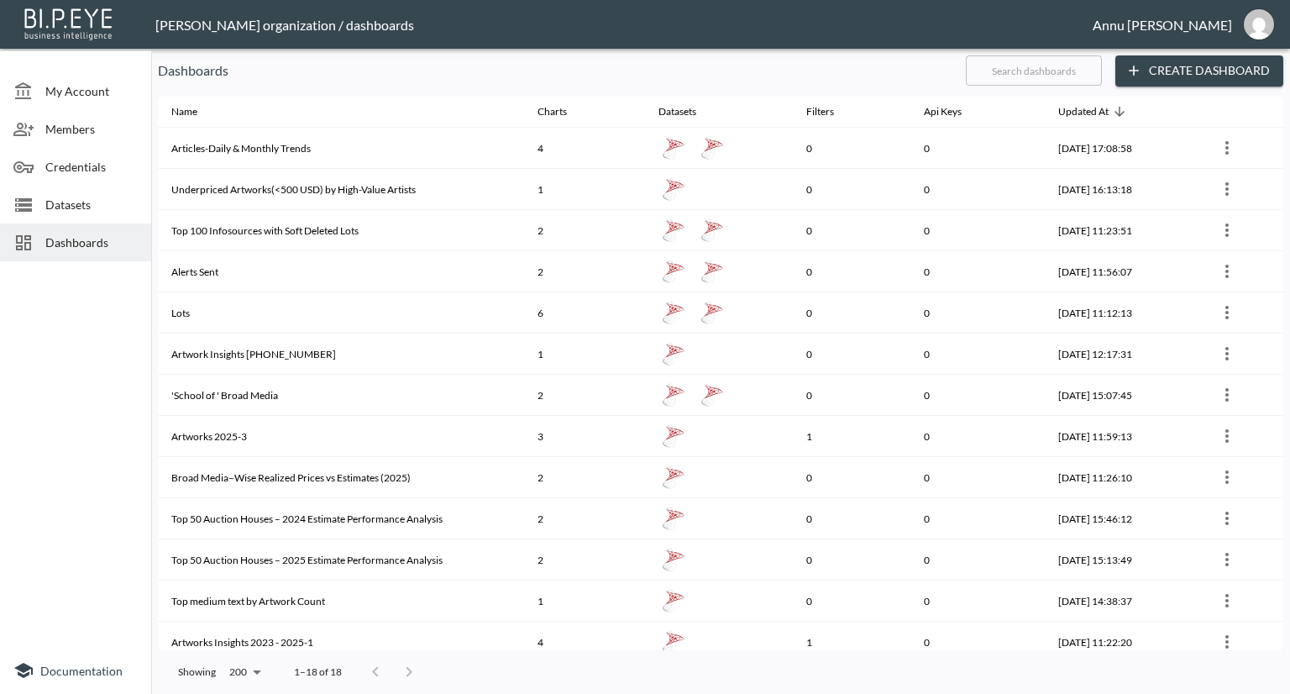
click at [94, 207] on span "Datasets" at bounding box center [91, 205] width 92 height 18
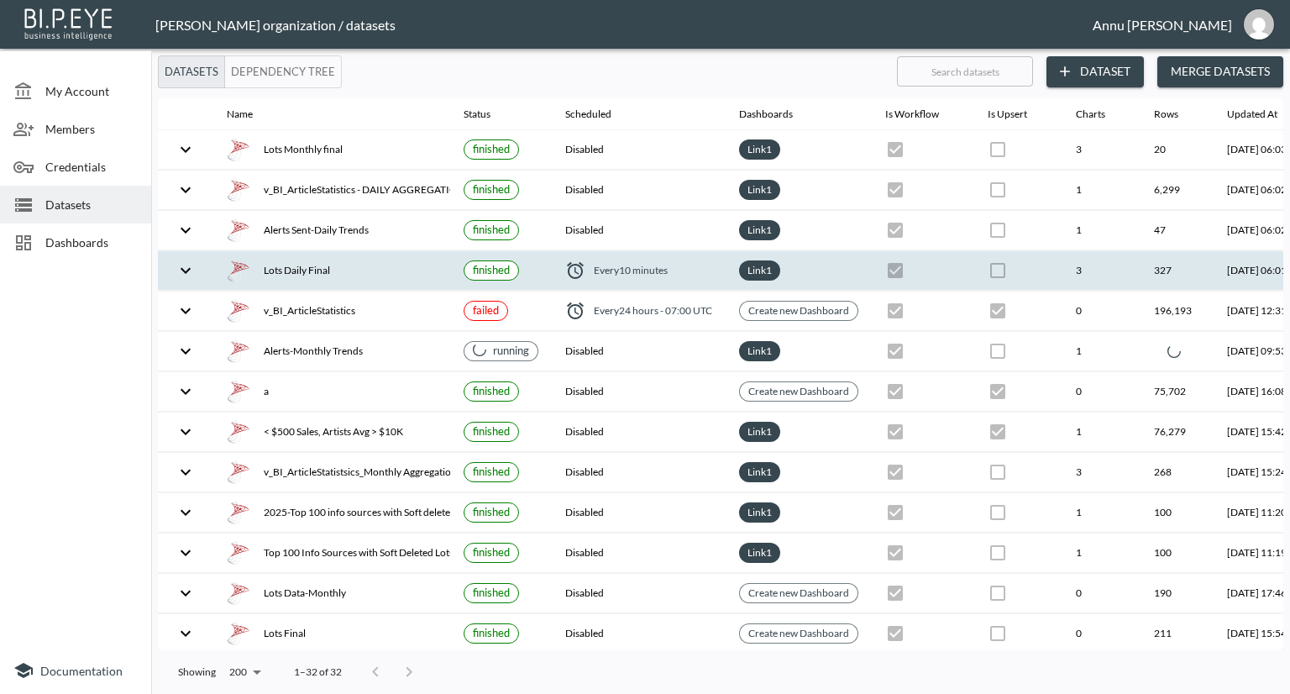
click at [343, 270] on div "Lots Daily Final" at bounding box center [332, 271] width 210 height 24
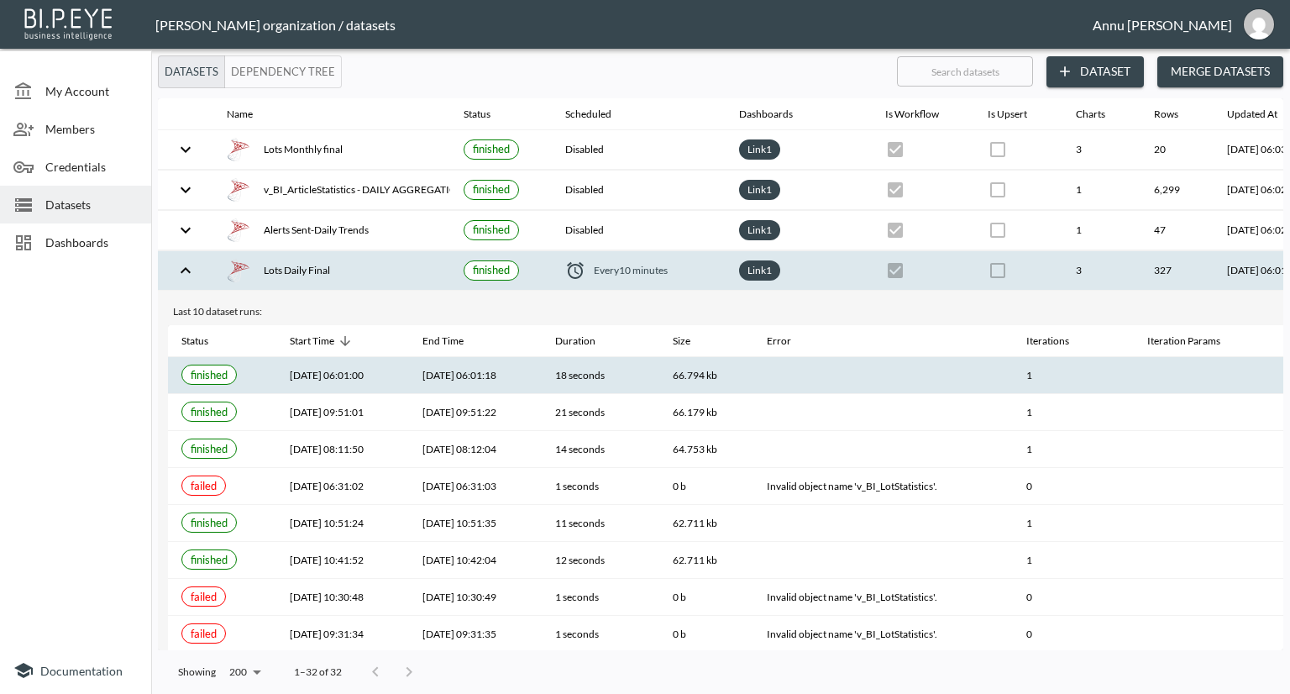
checkbox input "false"
checkbox input "true"
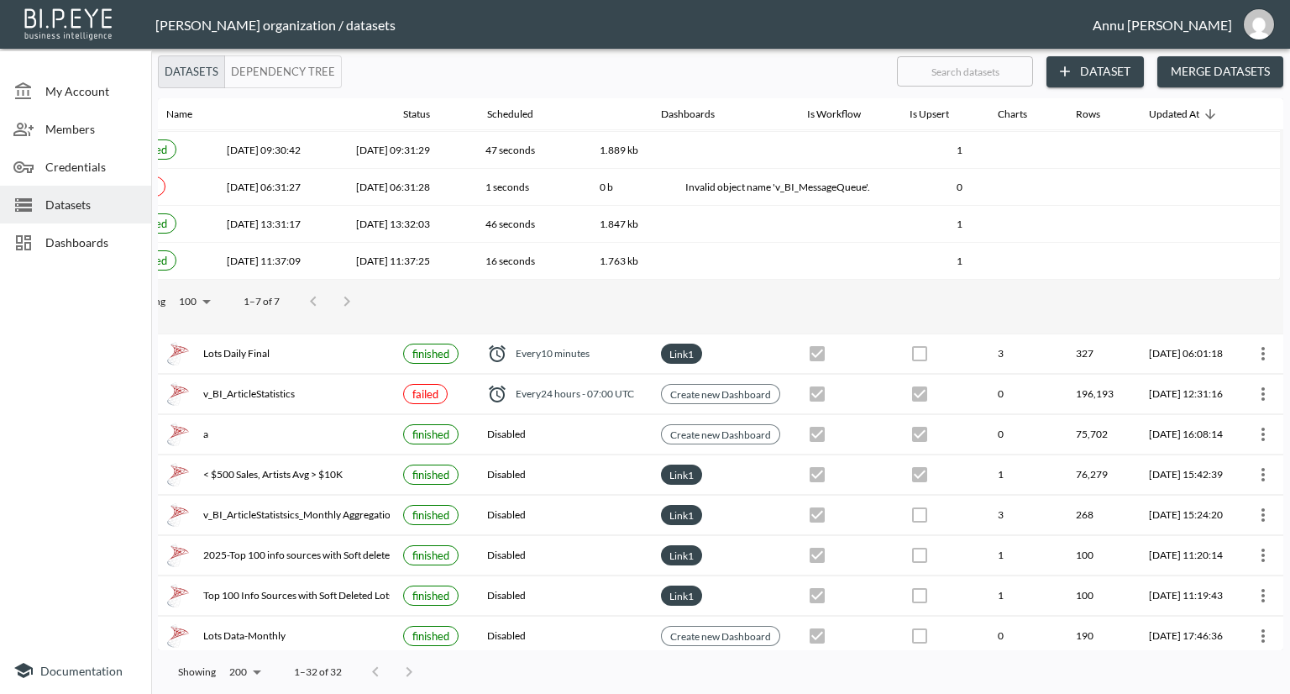
scroll to position [336, 98]
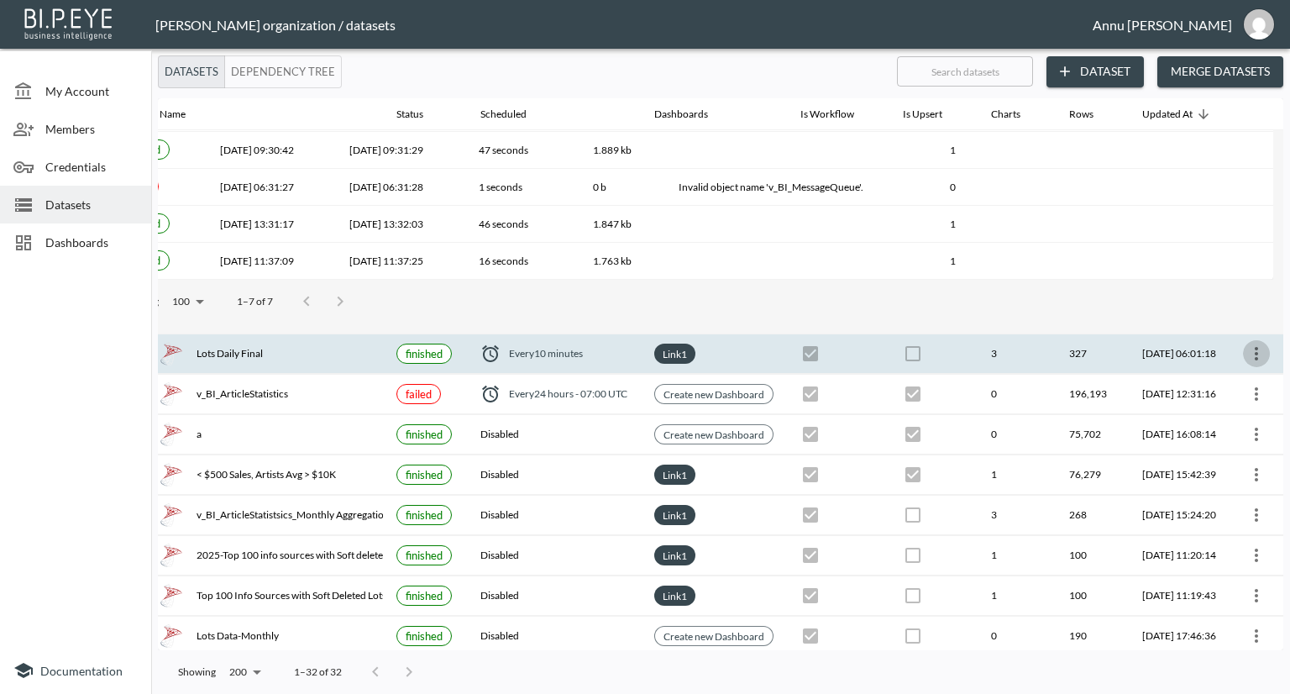
click at [1256, 348] on icon "more" at bounding box center [1256, 353] width 20 height 20
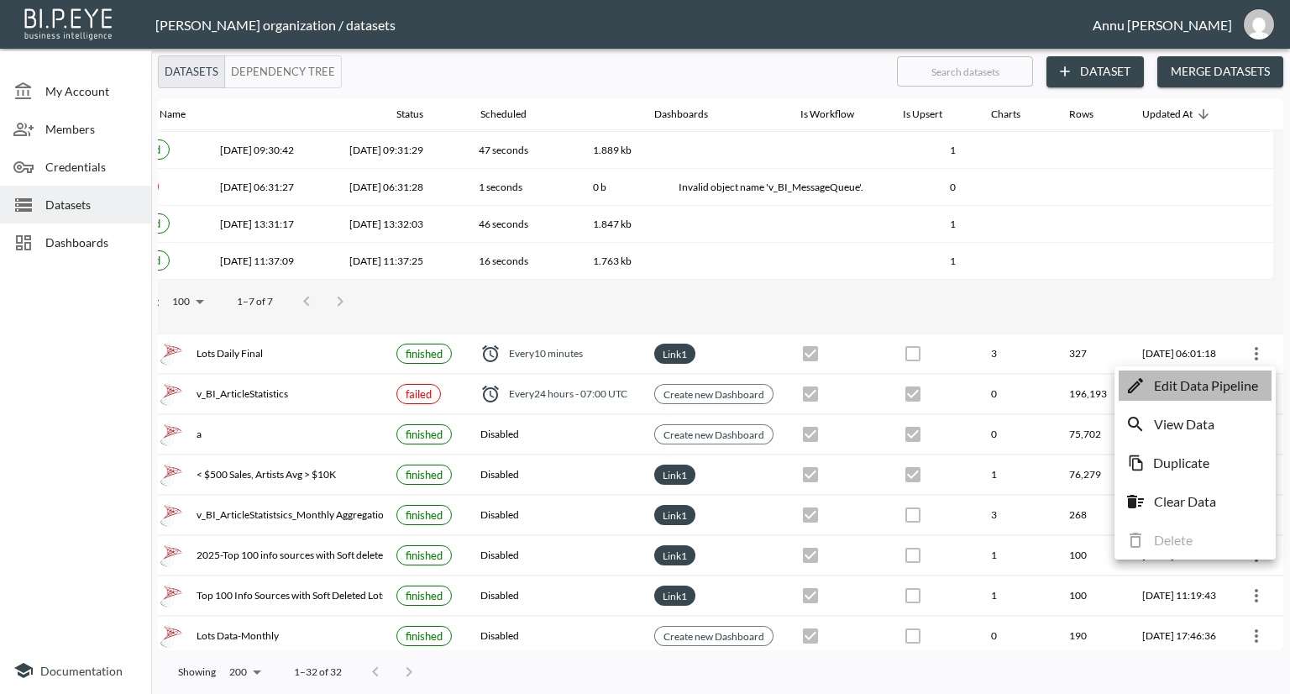
click at [1210, 390] on p "Edit Data Pipeline" at bounding box center [1206, 385] width 104 height 20
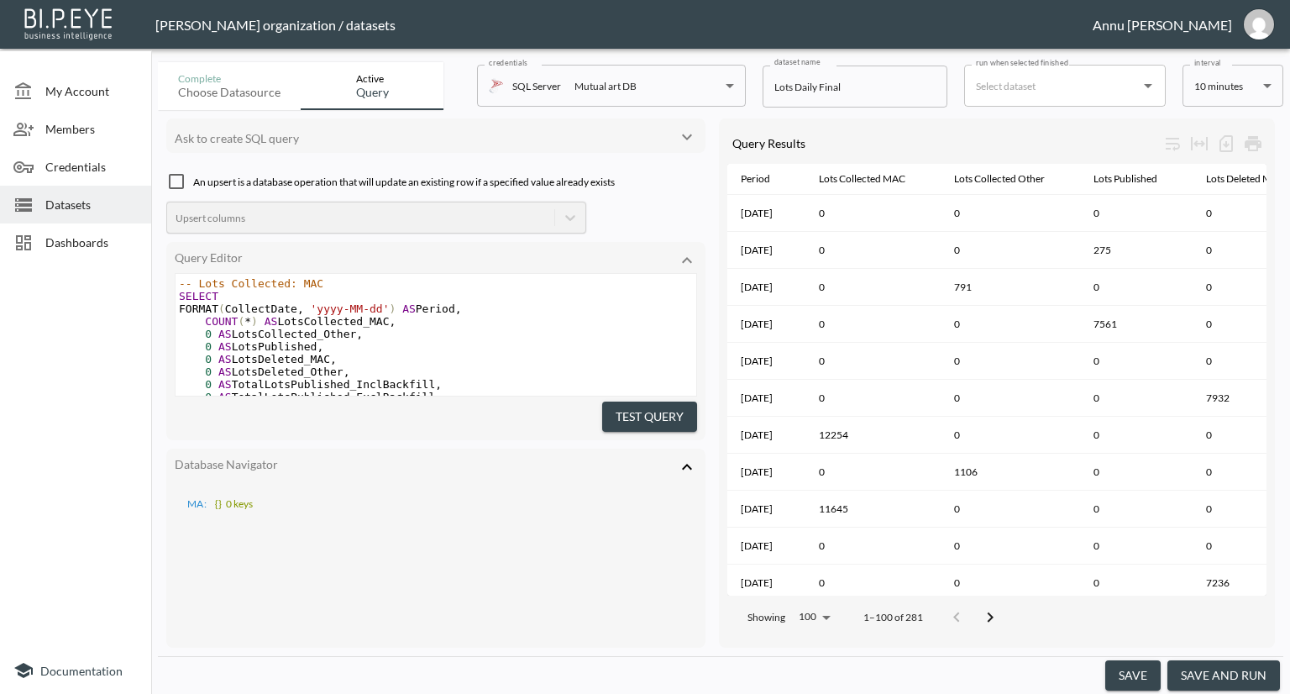
click at [1232, 89] on body "BI.P.EYE, Interactive Analytics Dashboards - app Nadia Senft organization / dat…" at bounding box center [645, 347] width 1290 height 694
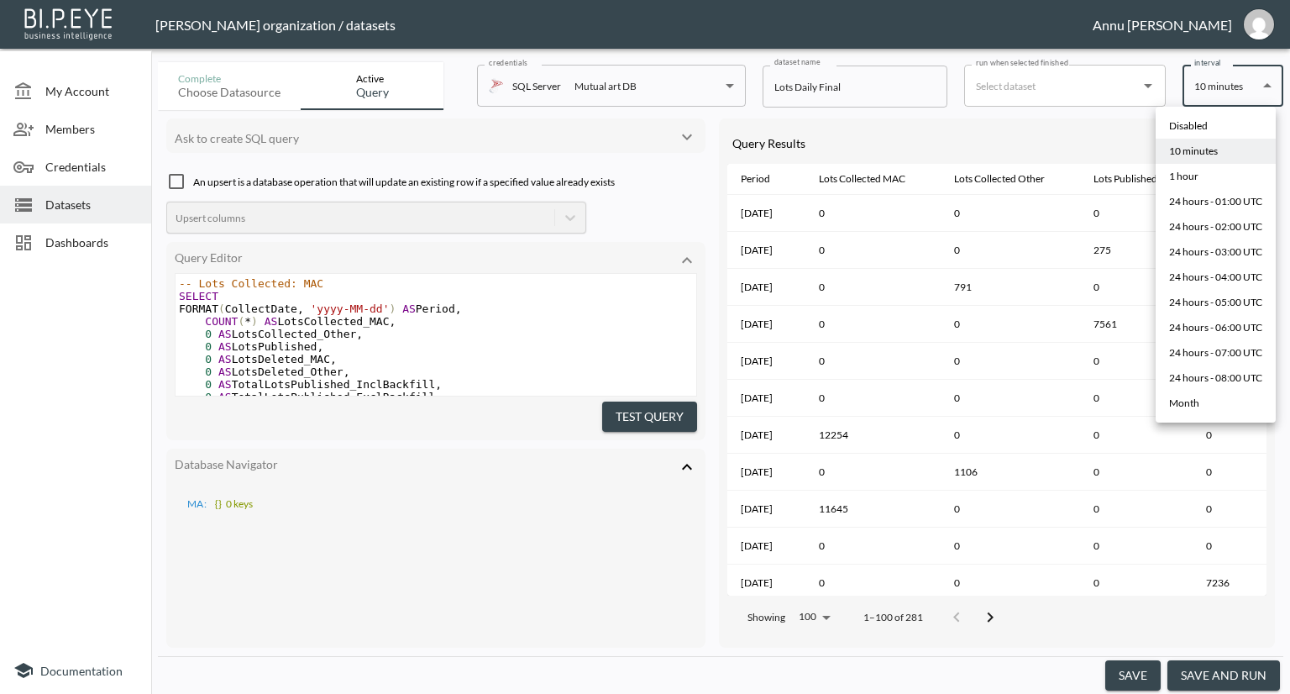
click at [1209, 124] on li "Disabled" at bounding box center [1215, 125] width 120 height 25
type input "Disabled"
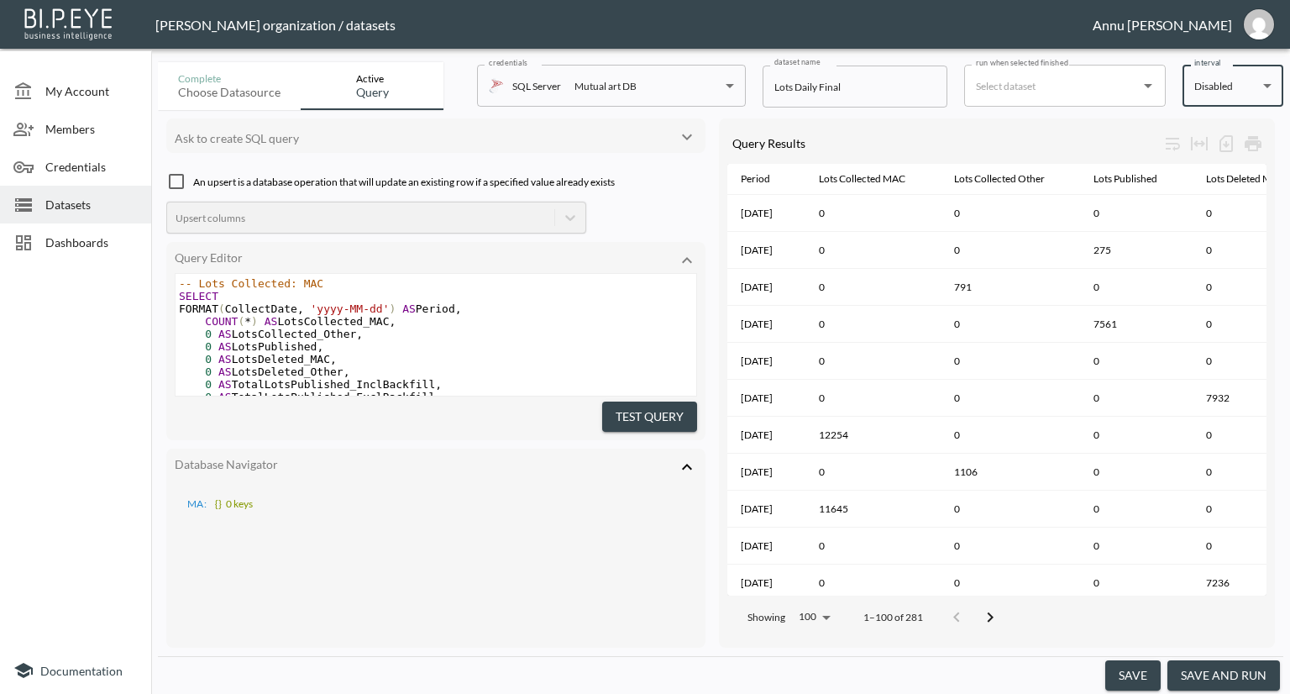
click at [1139, 683] on button "save" at bounding box center [1132, 675] width 55 height 31
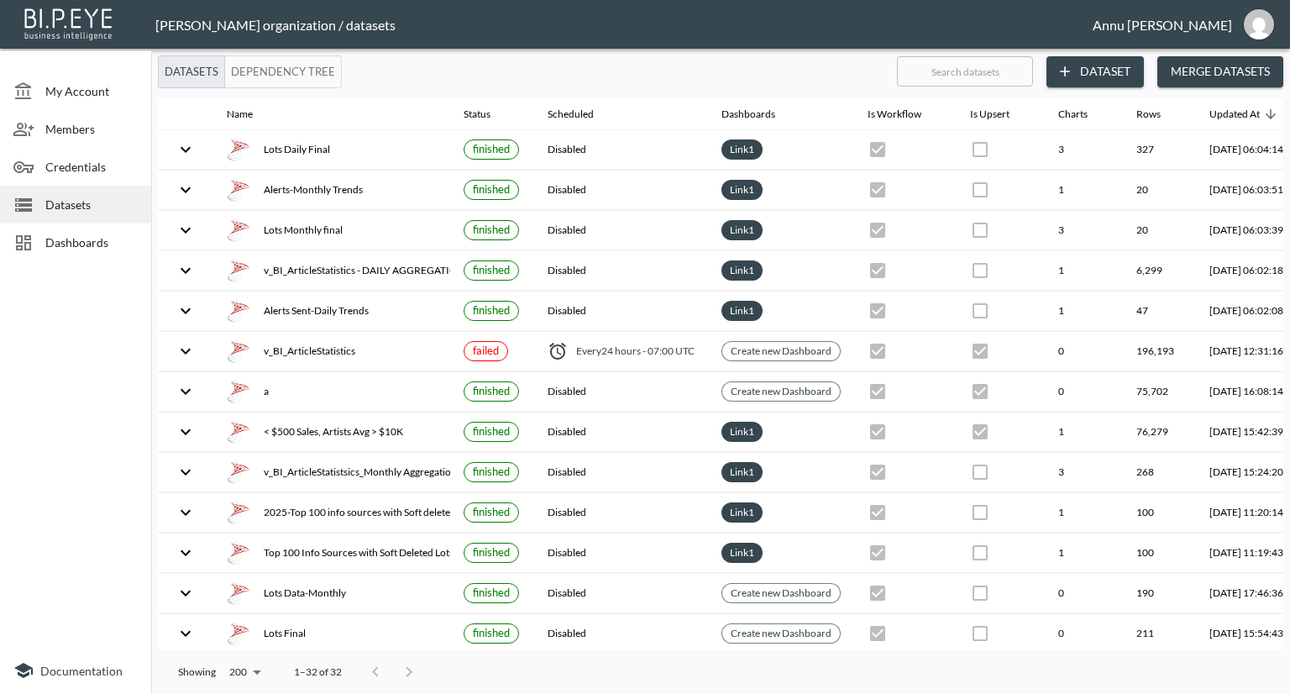
drag, startPoint x: 80, startPoint y: 246, endPoint x: 91, endPoint y: 237, distance: 14.3
click at [80, 246] on span "Dashboards" at bounding box center [91, 242] width 92 height 18
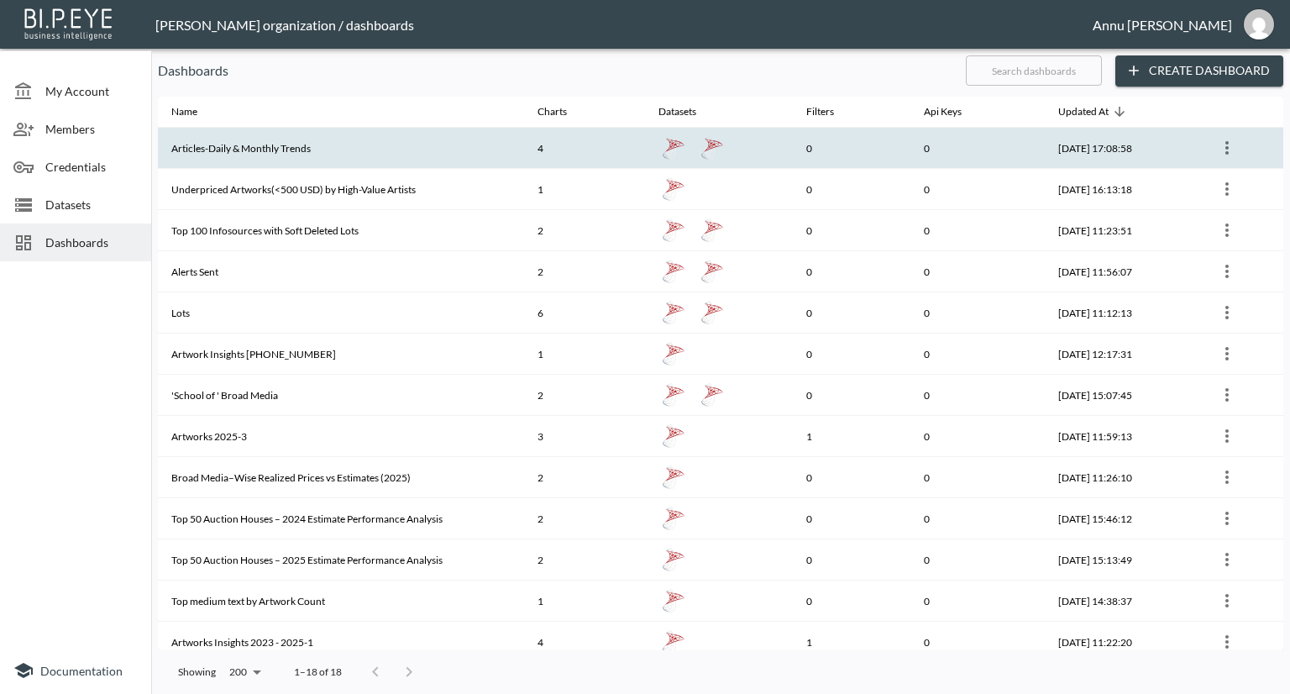
click at [289, 149] on th "Articles-Daily & Monthly Trends" at bounding box center [341, 148] width 366 height 41
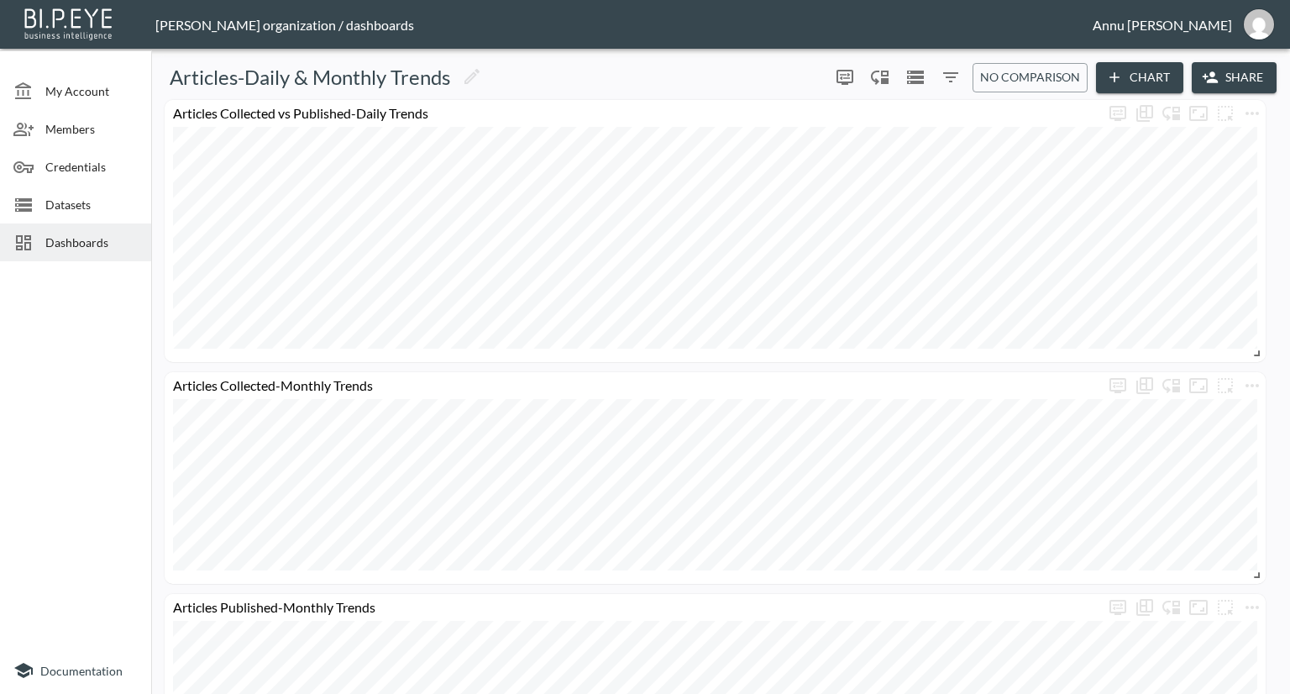
click at [111, 238] on span "Dashboards" at bounding box center [91, 242] width 92 height 18
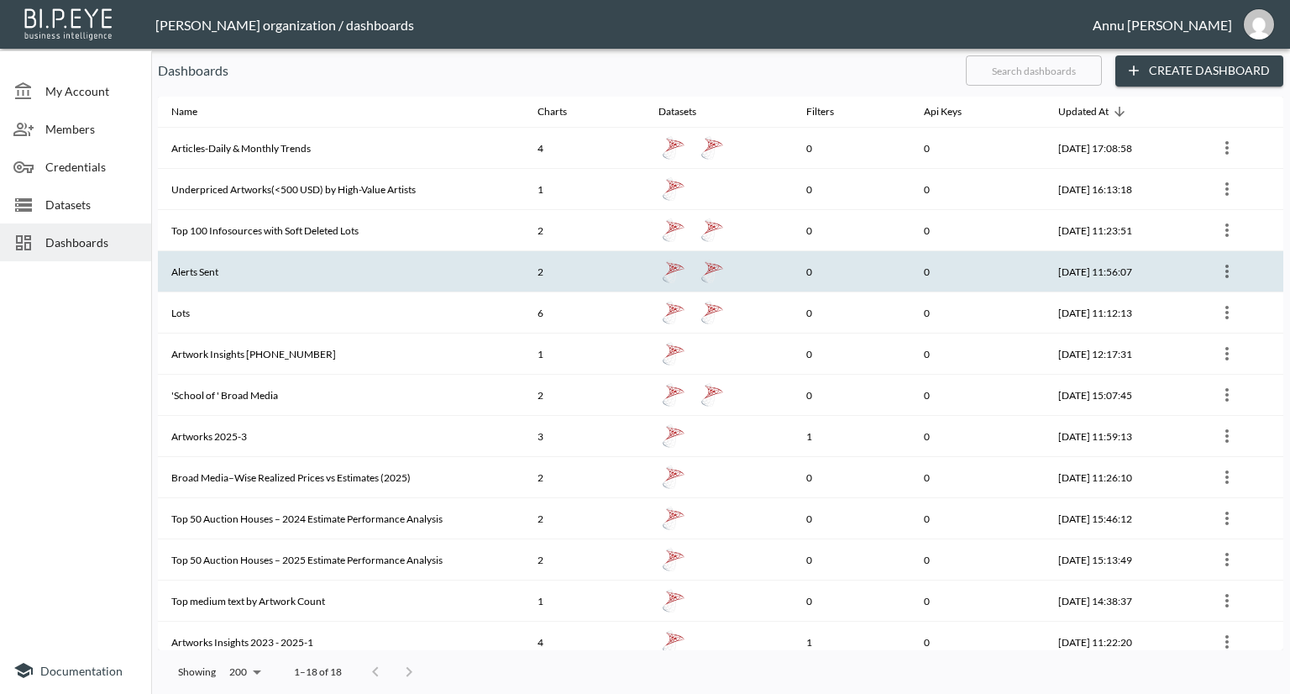
click at [222, 263] on th "Alerts Sent" at bounding box center [341, 271] width 366 height 41
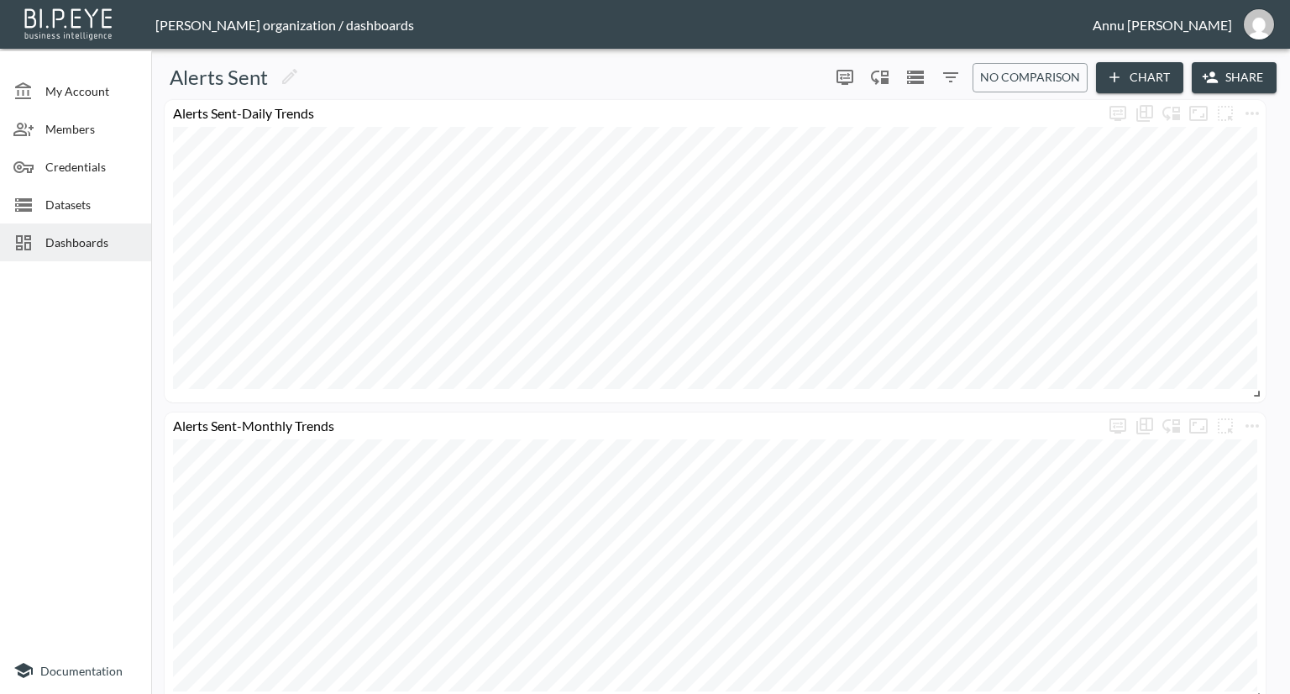
click at [80, 239] on span "Dashboards" at bounding box center [91, 242] width 92 height 18
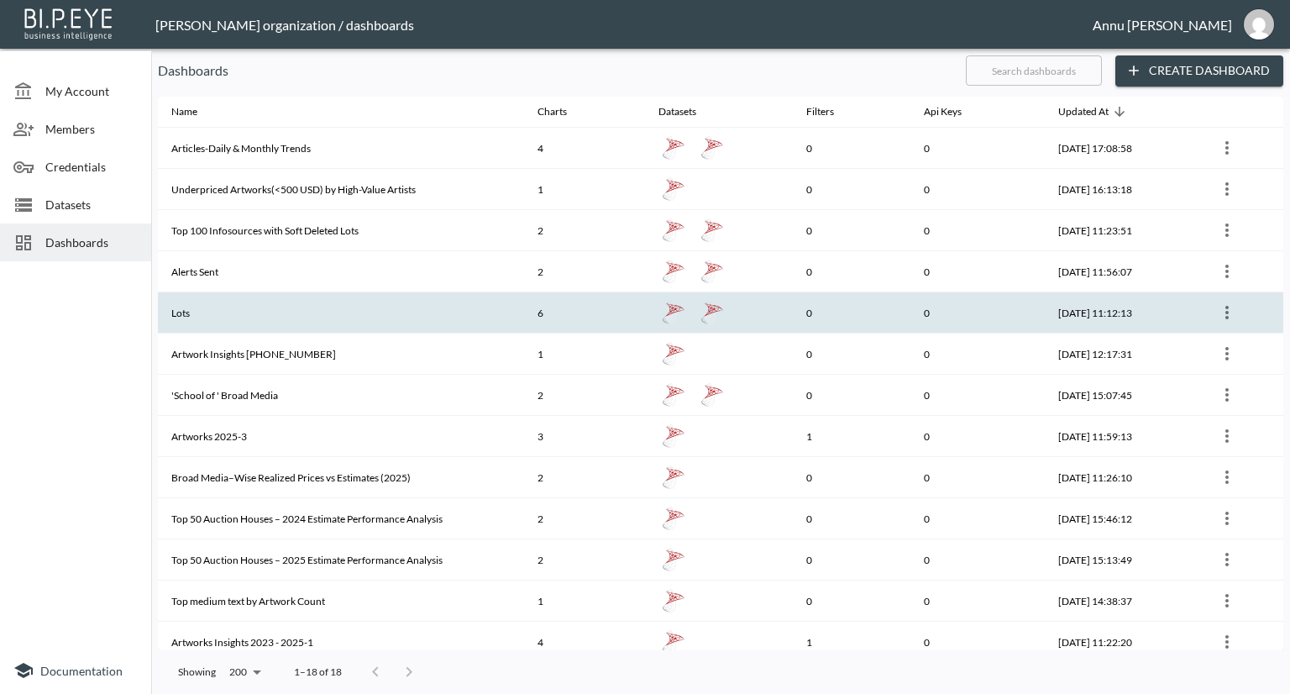
click at [218, 297] on th "Lots" at bounding box center [341, 312] width 366 height 41
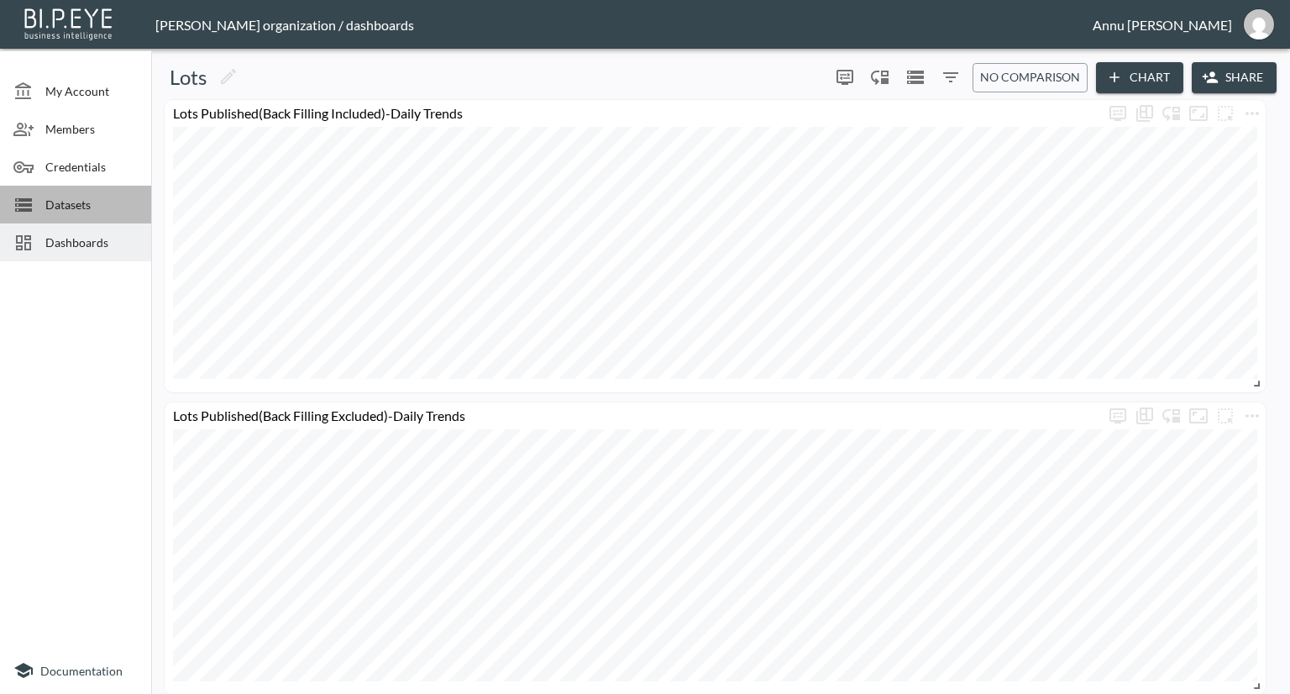
click at [62, 190] on div "Datasets" at bounding box center [75, 205] width 151 height 38
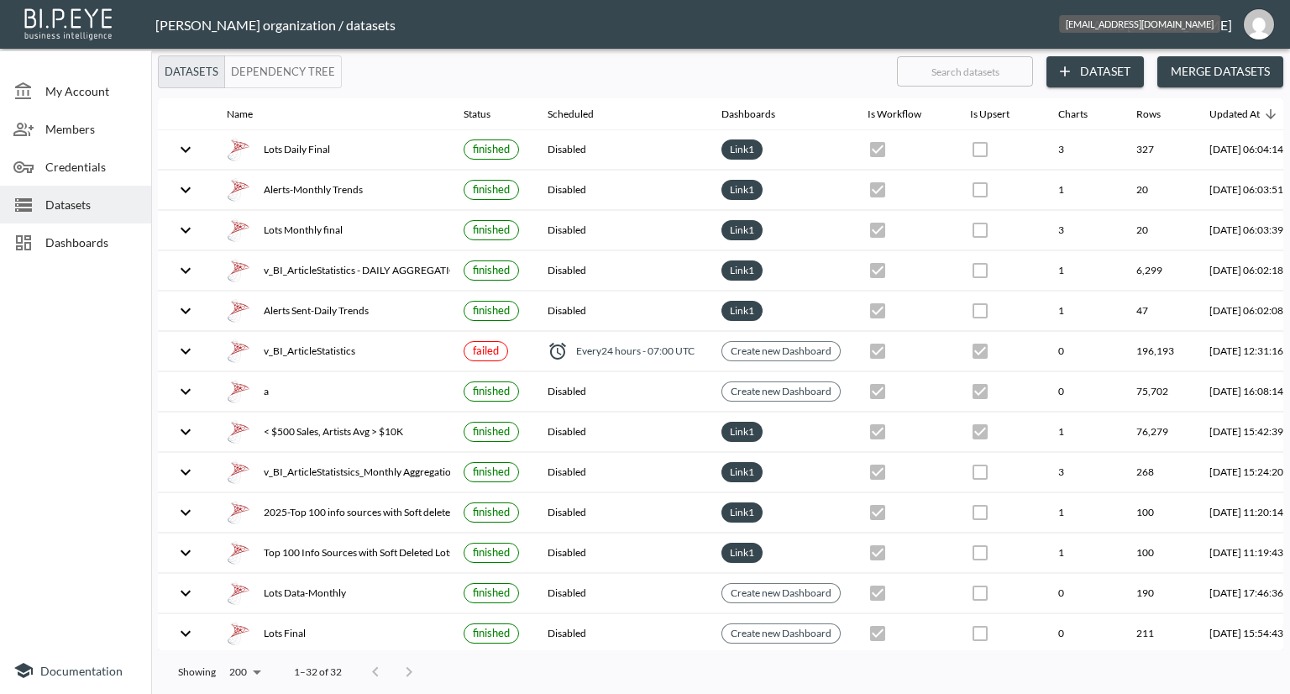
click at [1251, 22] on img "annu@mutualart.com" at bounding box center [1258, 24] width 30 height 30
click at [1175, 97] on li "Logout" at bounding box center [1216, 96] width 144 height 30
